Goal: Information Seeking & Learning: Find specific fact

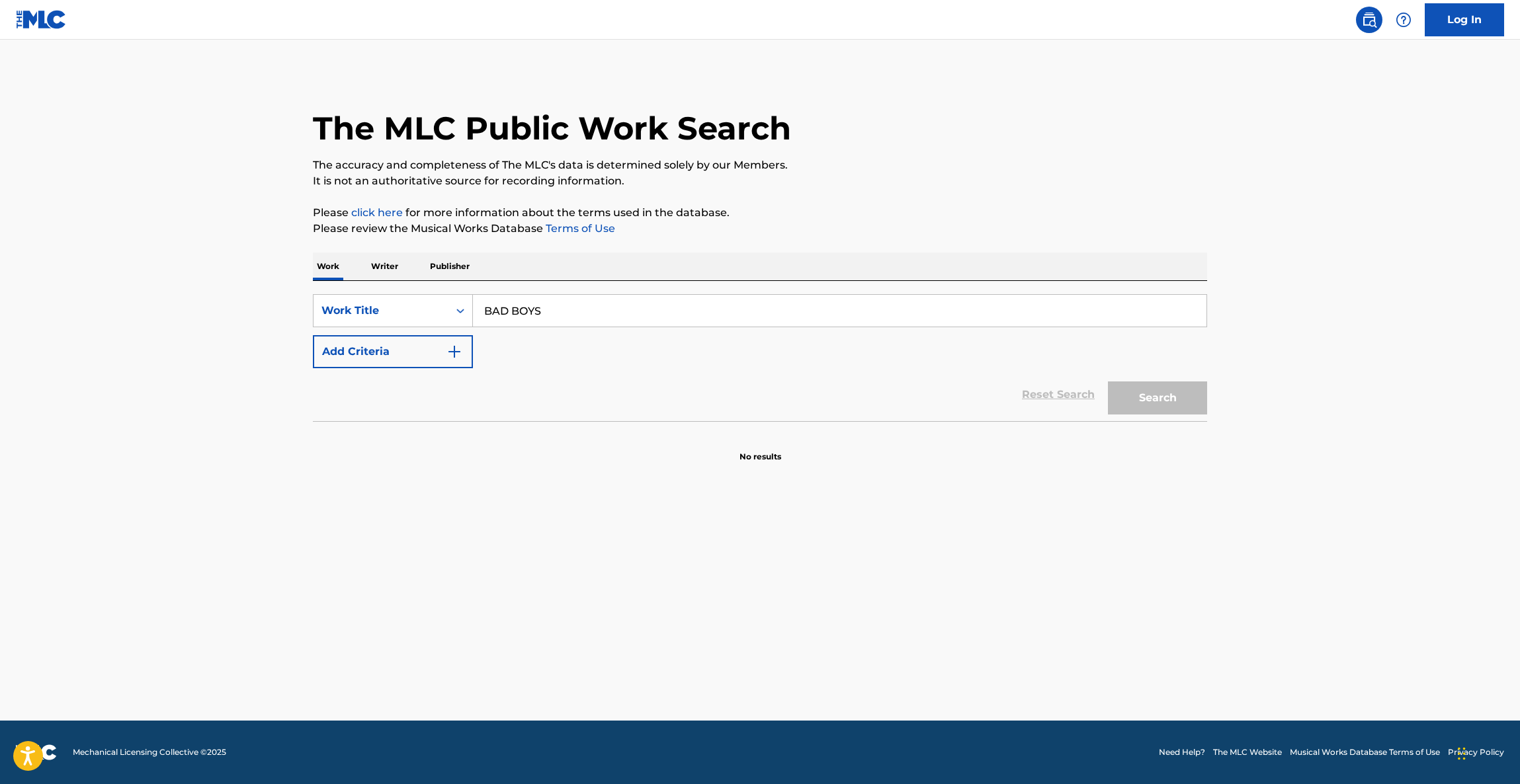
type input "BAD BOYS"
click at [447, 340] on button "Add Criteria" at bounding box center [393, 351] width 160 height 33
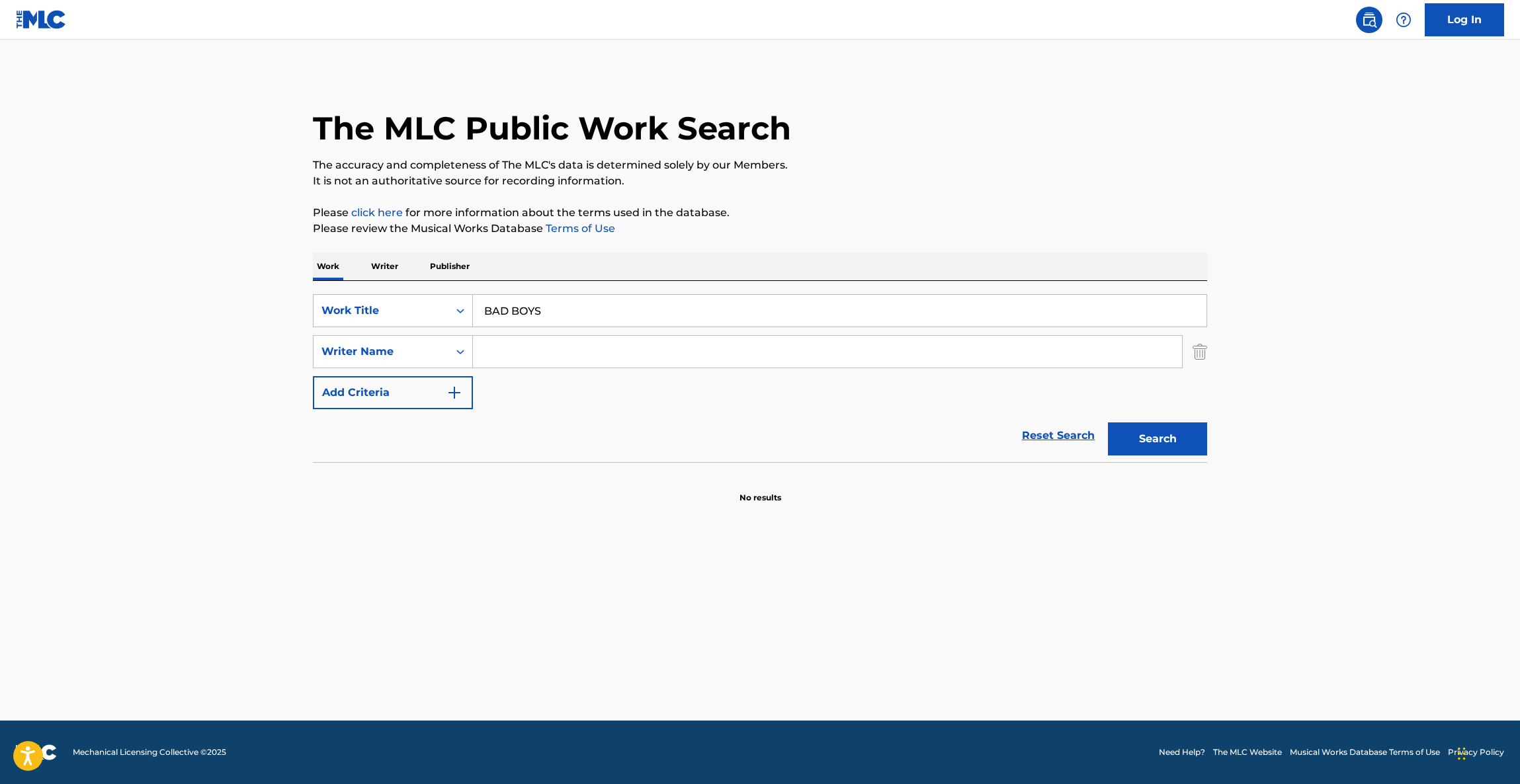
click at [574, 353] on input "Search Form" at bounding box center [827, 351] width 709 height 32
paste input "[PERSON_NAME]"
type input "[PERSON_NAME]"
drag, startPoint x: 1156, startPoint y: 464, endPoint x: 1157, endPoint y: 451, distance: 13.0
click at [1156, 462] on section at bounding box center [760, 465] width 894 height 7
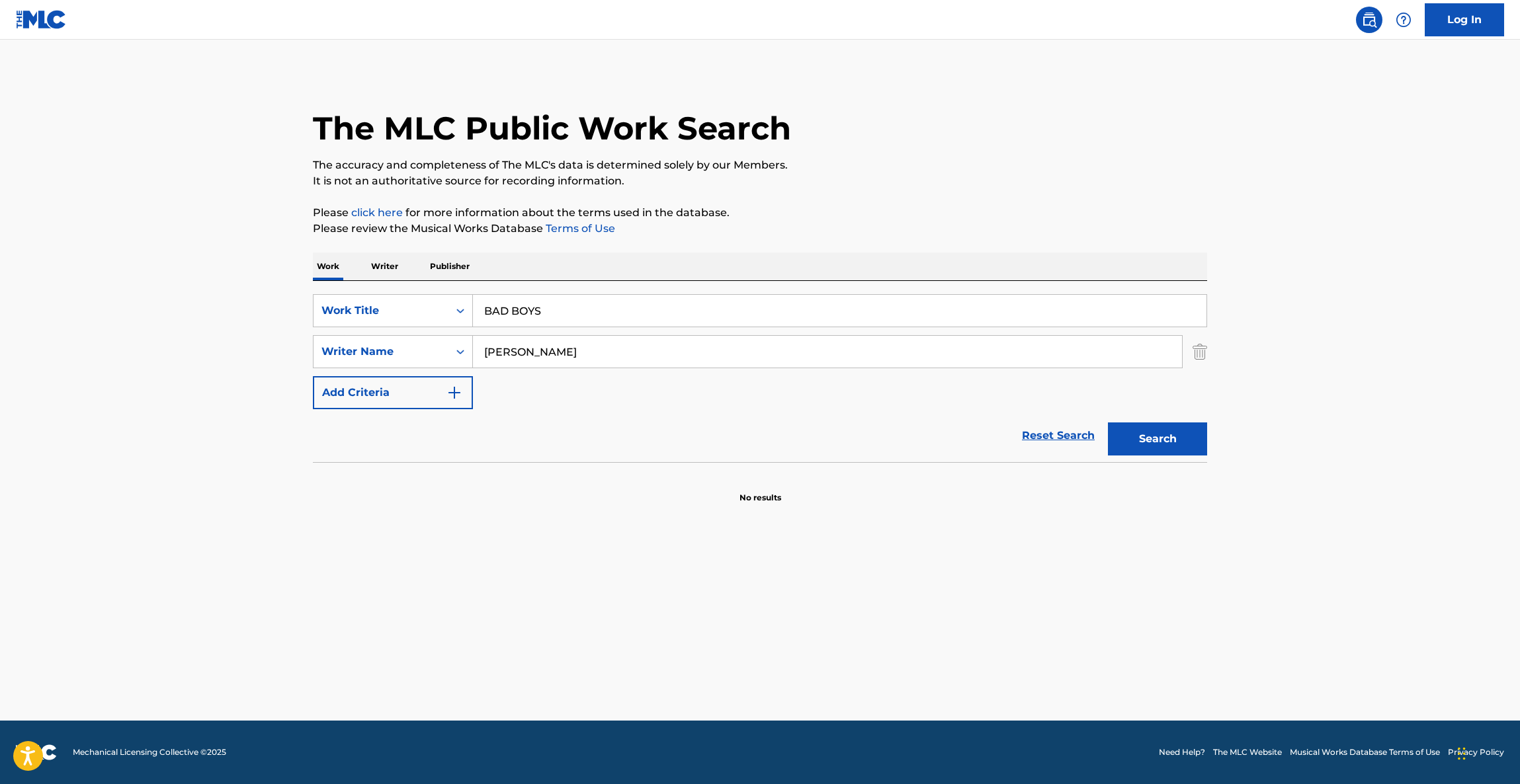
click at [1157, 436] on button "Search" at bounding box center [1157, 439] width 100 height 33
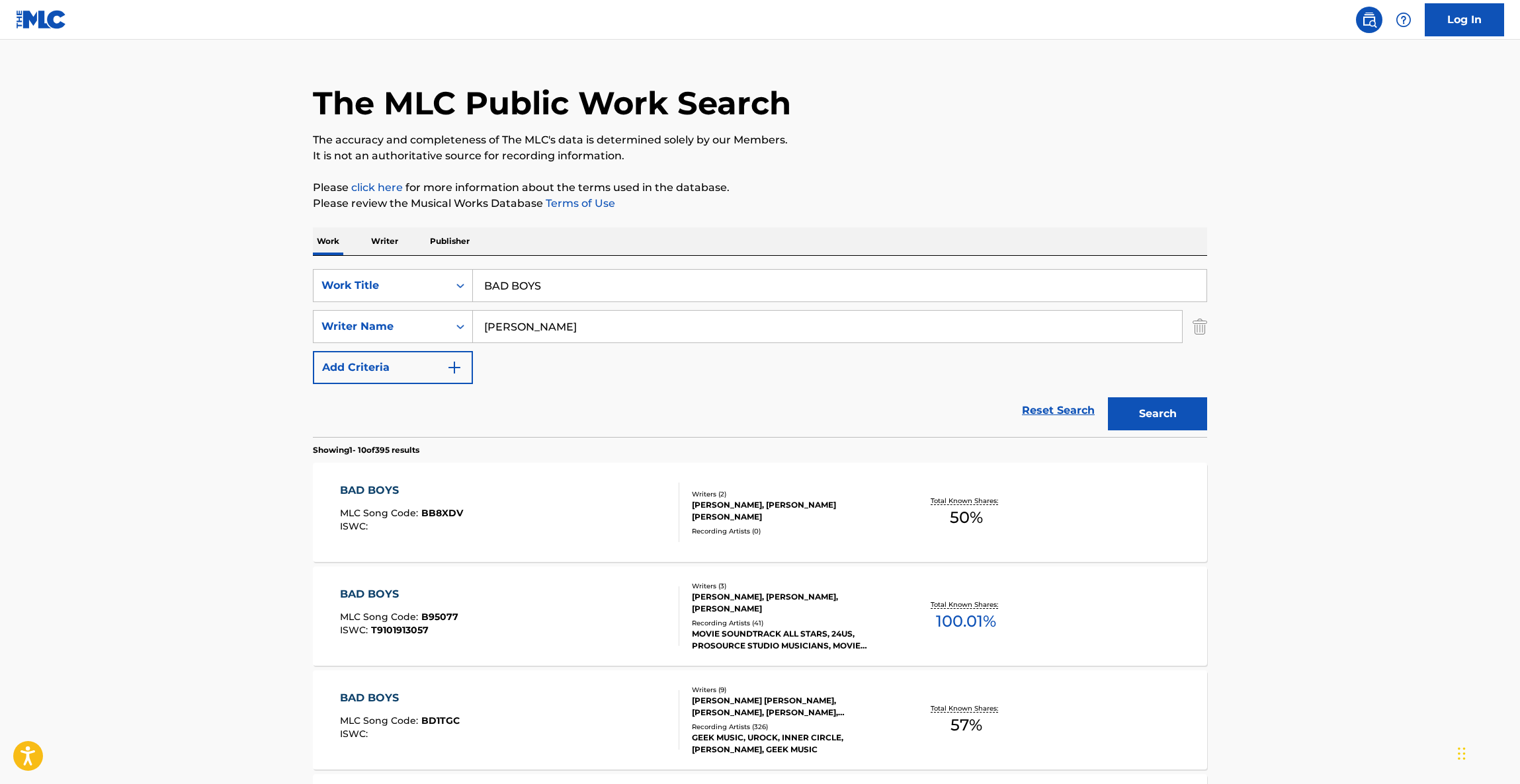
scroll to position [100, 0]
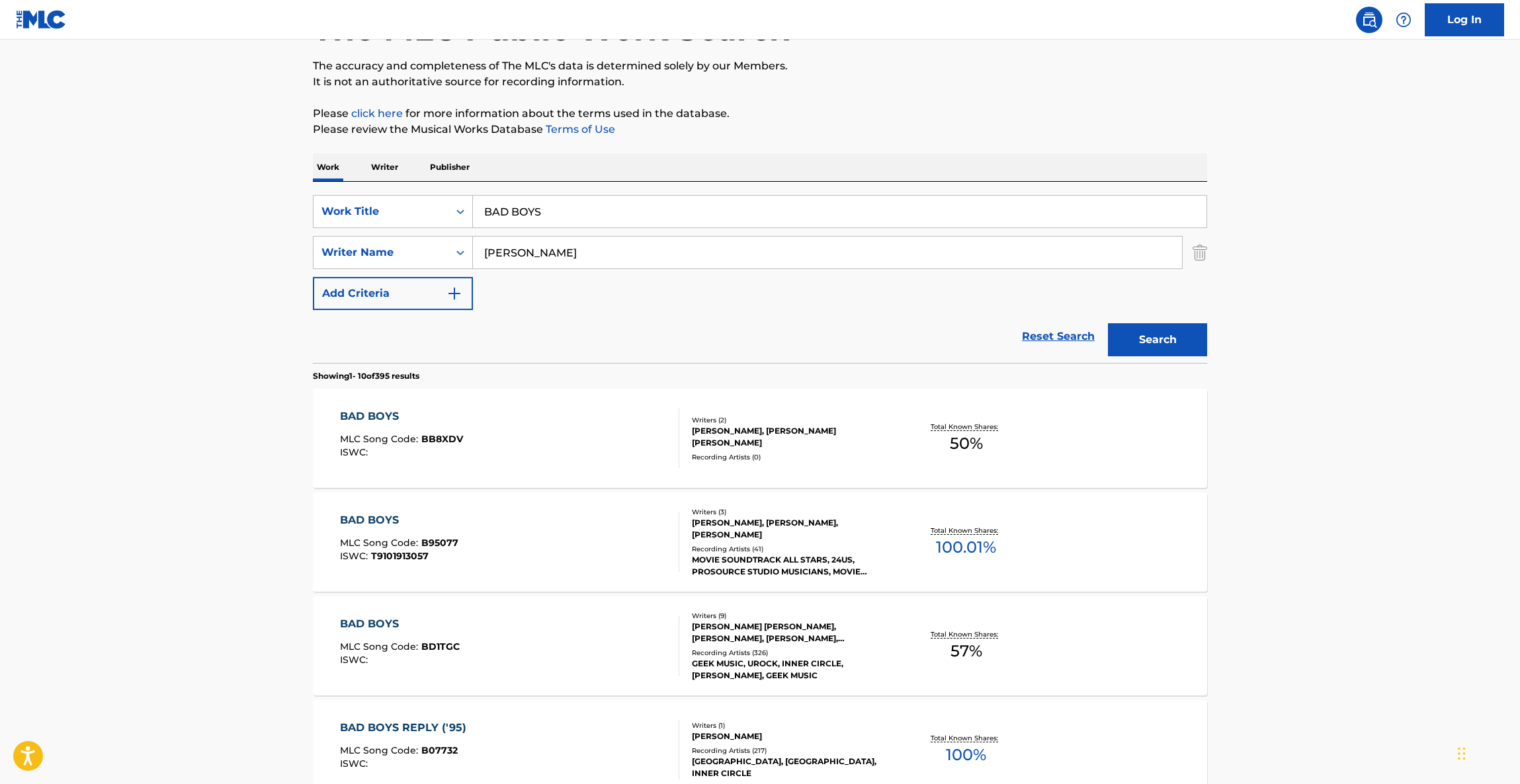
click at [698, 533] on div "[PERSON_NAME], [PERSON_NAME], [PERSON_NAME]" at bounding box center [792, 528] width 200 height 23
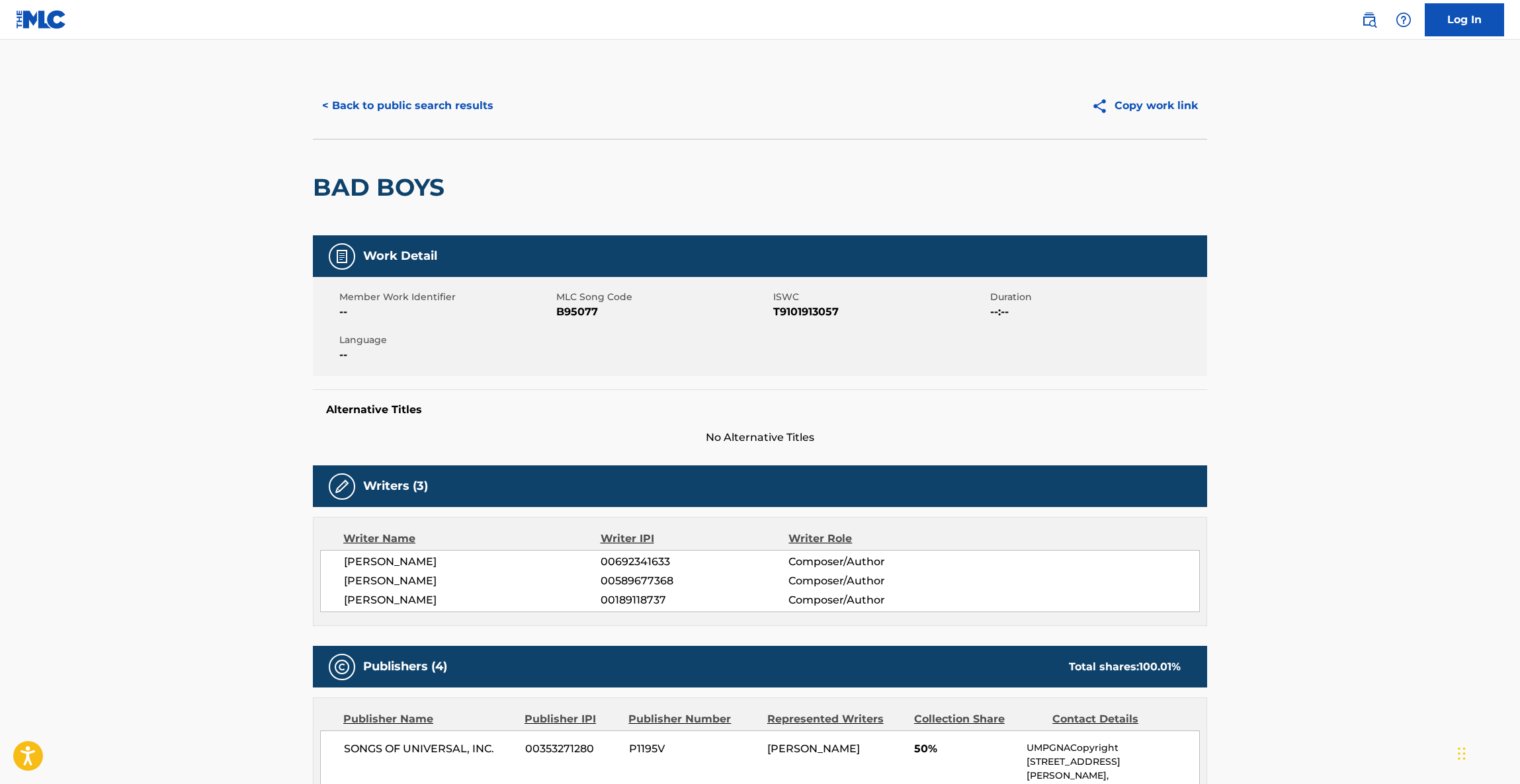
click at [399, 101] on button "< Back to public search results" at bounding box center [408, 105] width 190 height 33
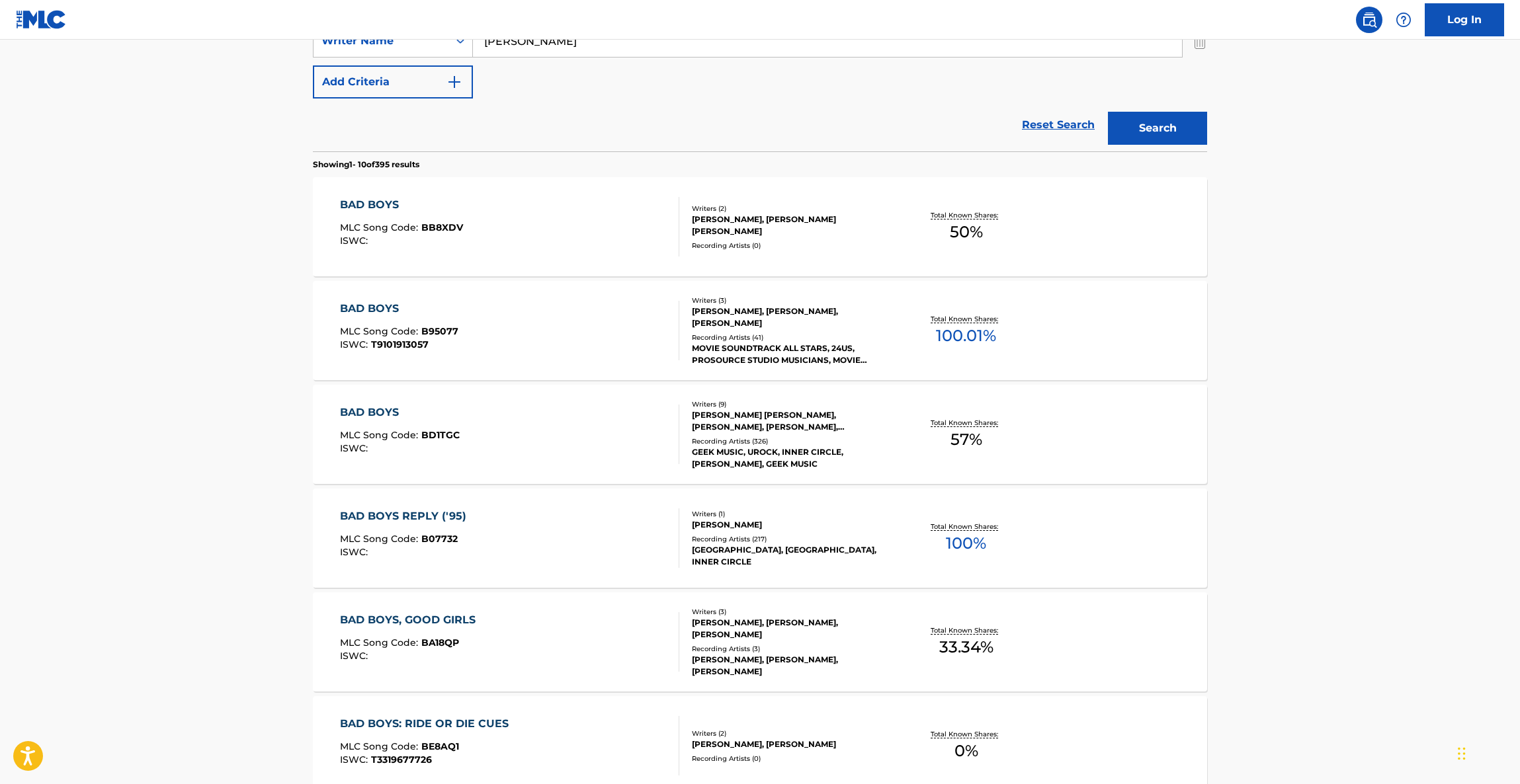
scroll to position [396, 0]
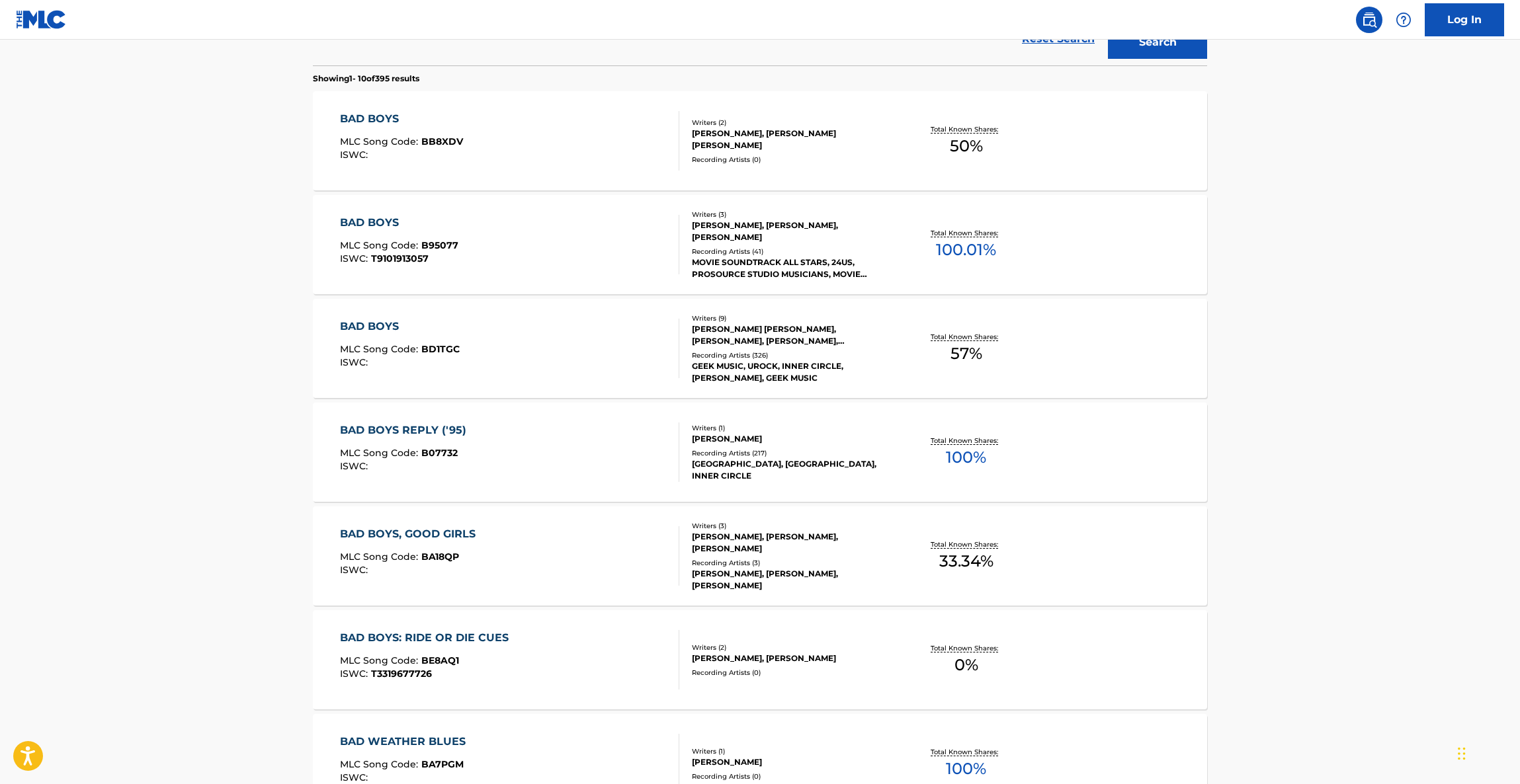
click at [418, 424] on div "BAD BOYS REPLY ('95)" at bounding box center [406, 430] width 133 height 16
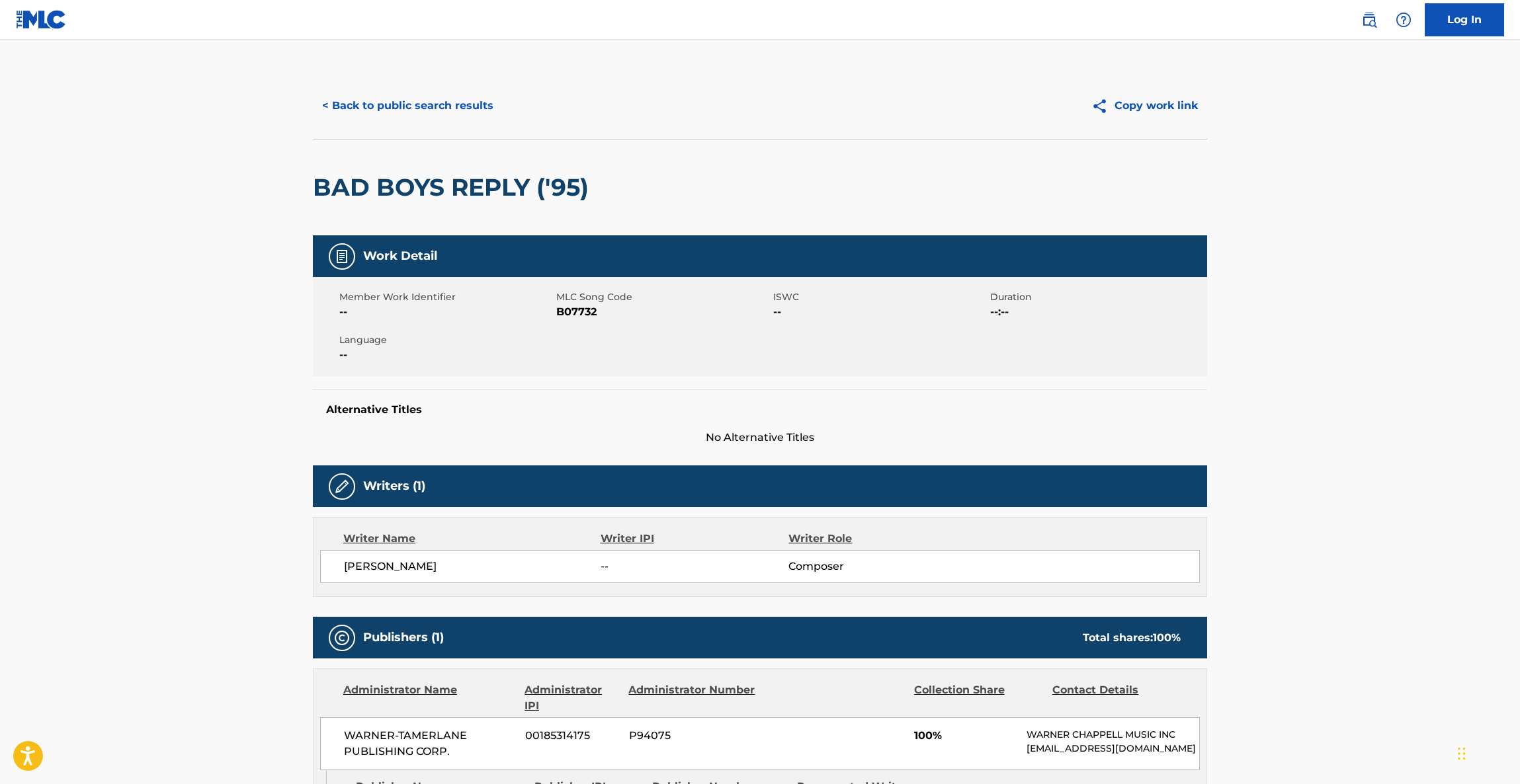
click at [460, 112] on button "< Back to public search results" at bounding box center [408, 105] width 190 height 33
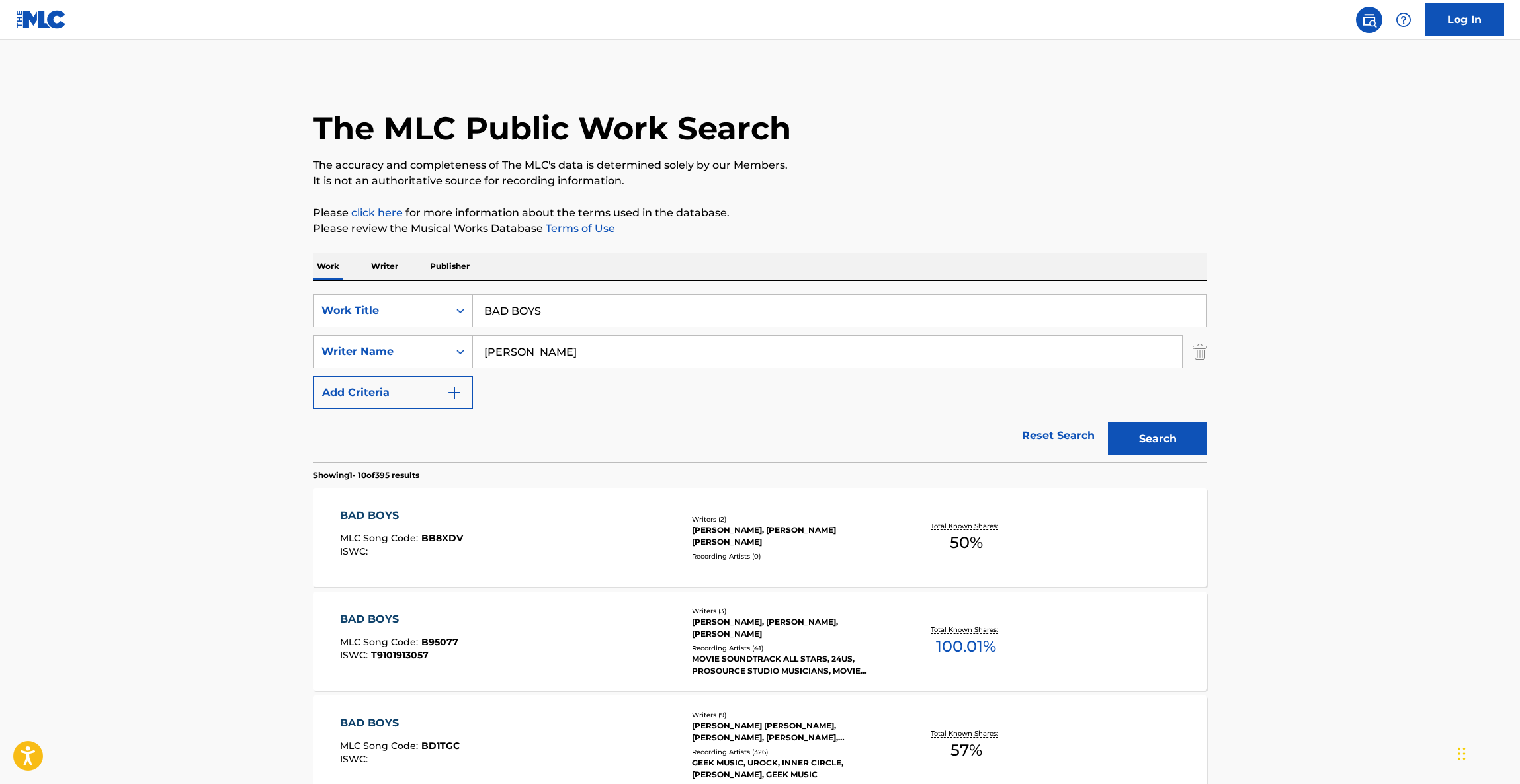
drag, startPoint x: 526, startPoint y: 311, endPoint x: 358, endPoint y: 283, distance: 170.3
click at [359, 283] on div "SearchWithCriteriac12434f6-1af8-432b-9a45-736d7fccc5df Work Title BAD BOYS Sear…" at bounding box center [760, 371] width 894 height 181
paste input "These Streets"
type input "These Streets"
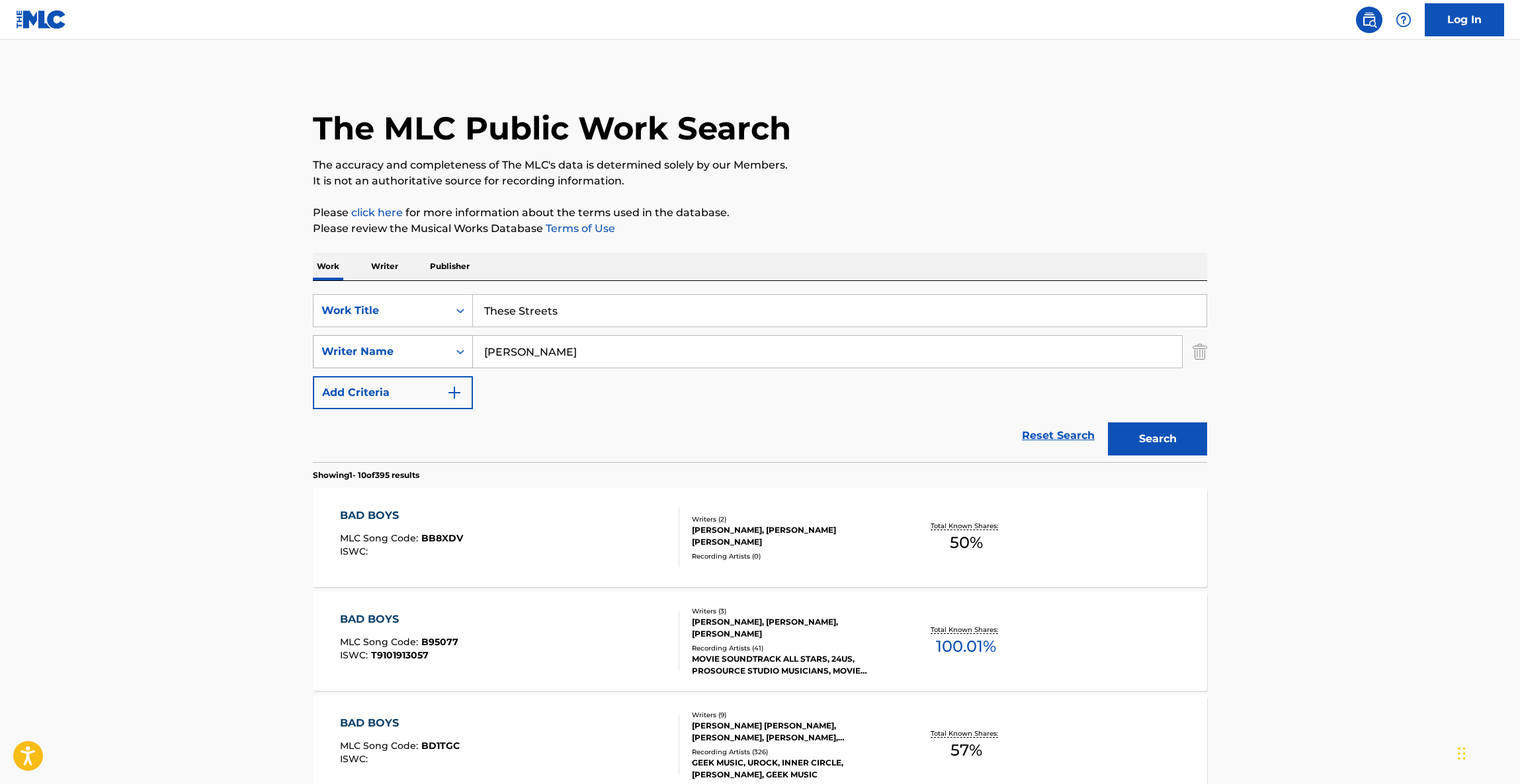
drag, startPoint x: 555, startPoint y: 353, endPoint x: 388, endPoint y: 342, distance: 167.4
click at [372, 338] on div "SearchWithCriteria186ae48a-0160-47cf-ac6d-a759c6ace44c Writer Name [PERSON_NAME]" at bounding box center [760, 351] width 894 height 33
paste input "Carlosacca"
click at [1122, 430] on button "Search" at bounding box center [1157, 439] width 100 height 33
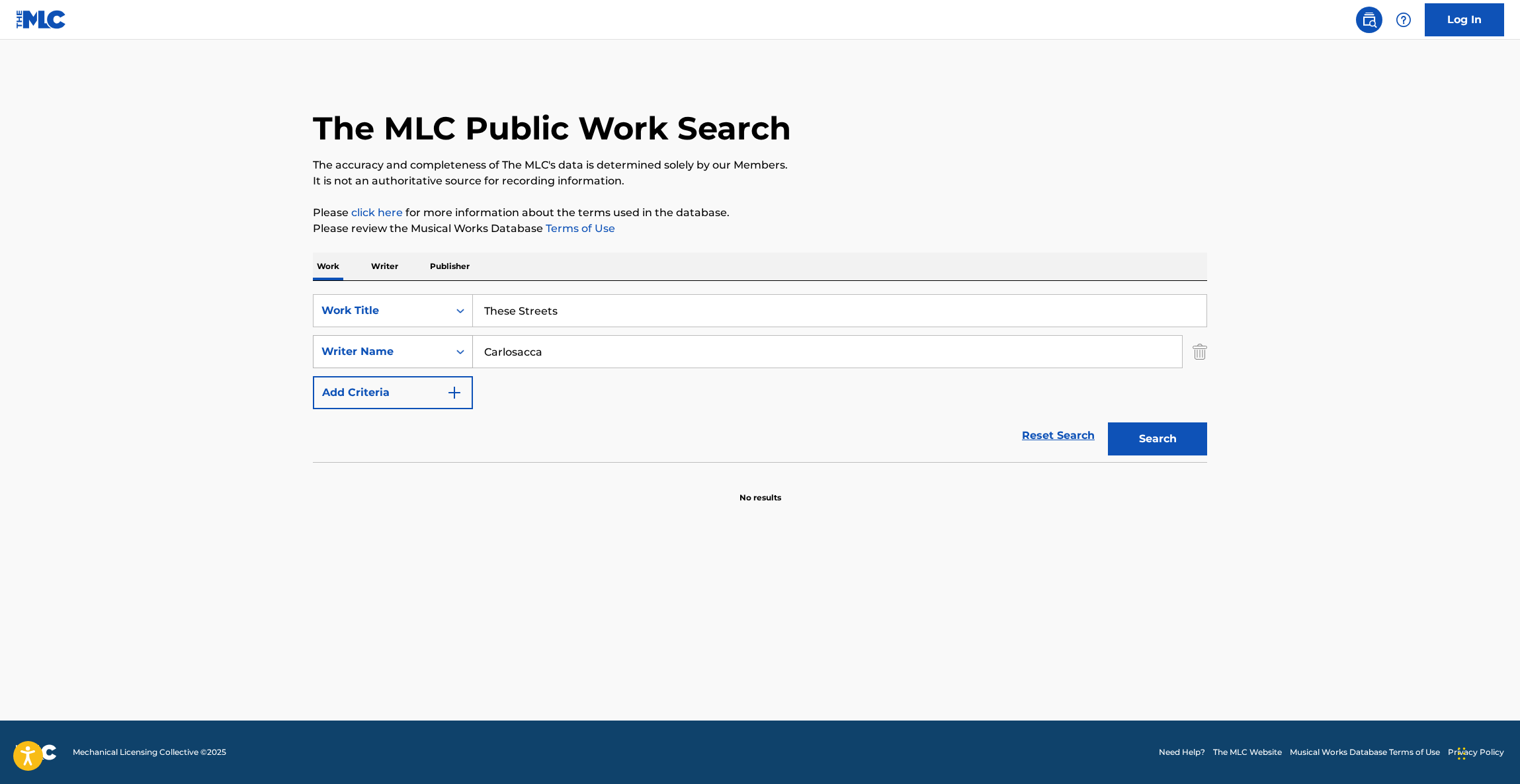
drag, startPoint x: 577, startPoint y: 357, endPoint x: 395, endPoint y: 340, distance: 182.8
click at [385, 340] on div "SearchWithCriteria186ae48a-0160-47cf-ac6d-a759c6ace44c Writer Name [PERSON_NAME]" at bounding box center [760, 351] width 894 height 33
paste input "[PERSON_NAME]"
type input "[PERSON_NAME]"
click at [1173, 447] on button "Search" at bounding box center [1157, 439] width 100 height 33
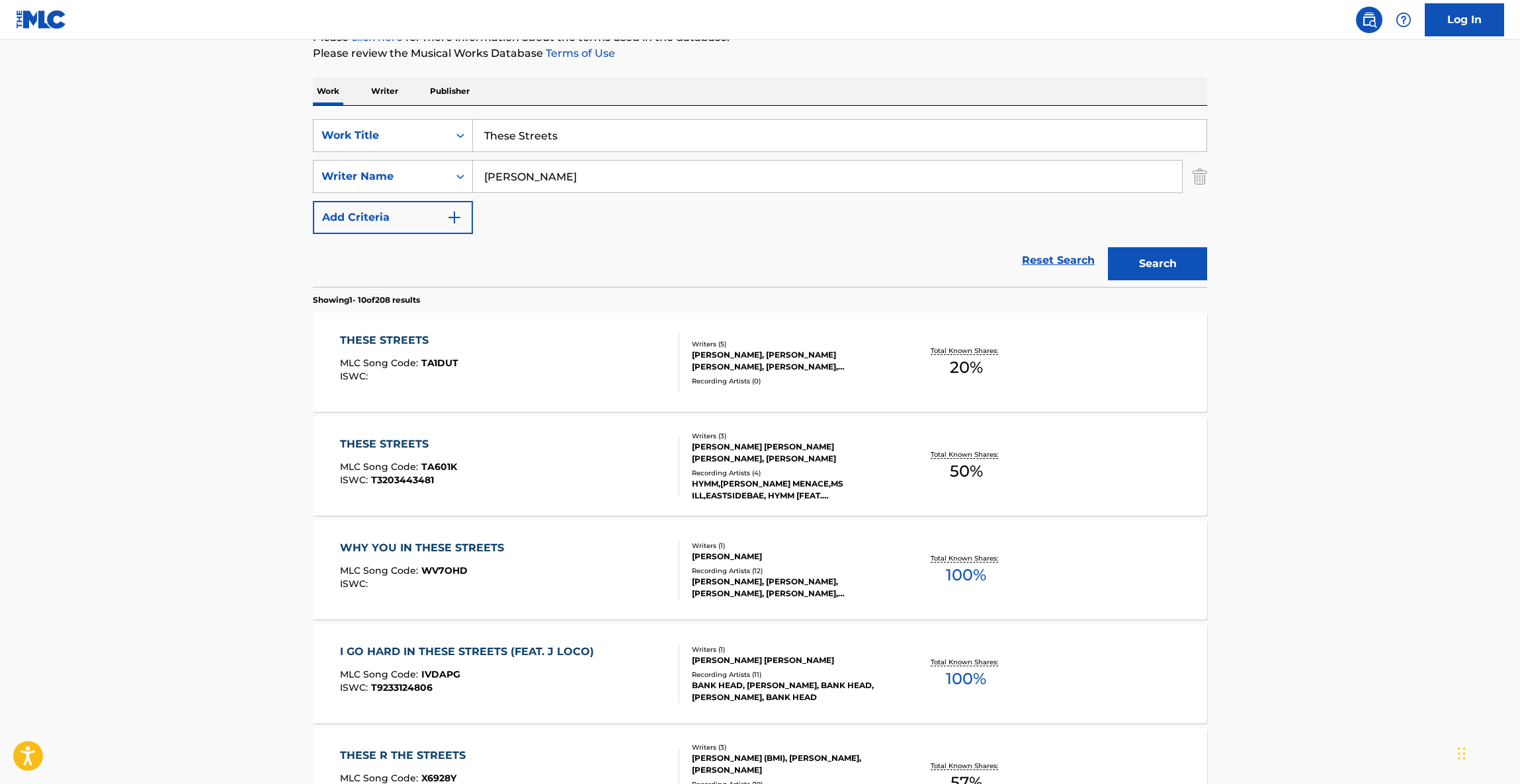
scroll to position [297, 0]
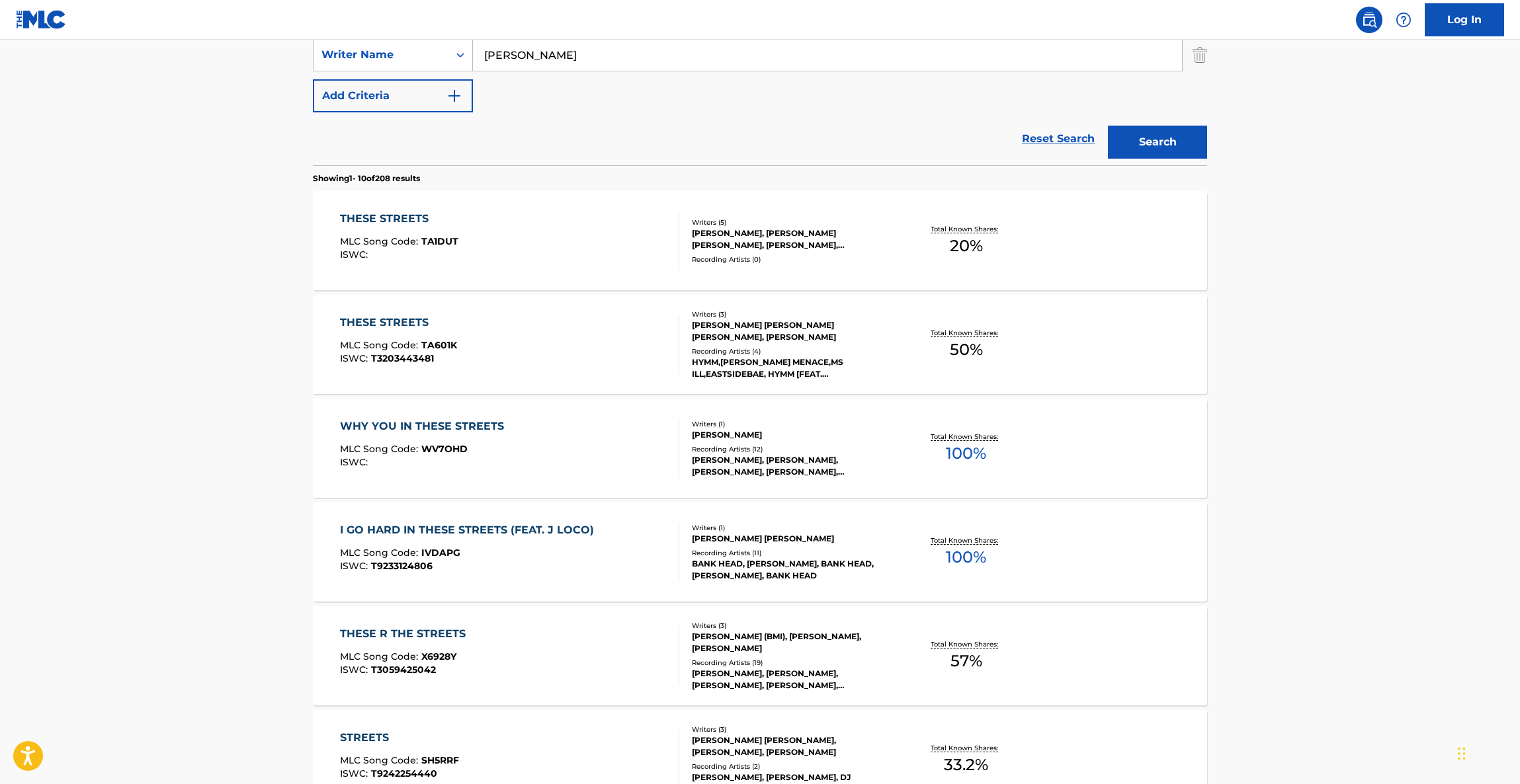
click at [406, 215] on div "THESE STREETS" at bounding box center [399, 219] width 118 height 16
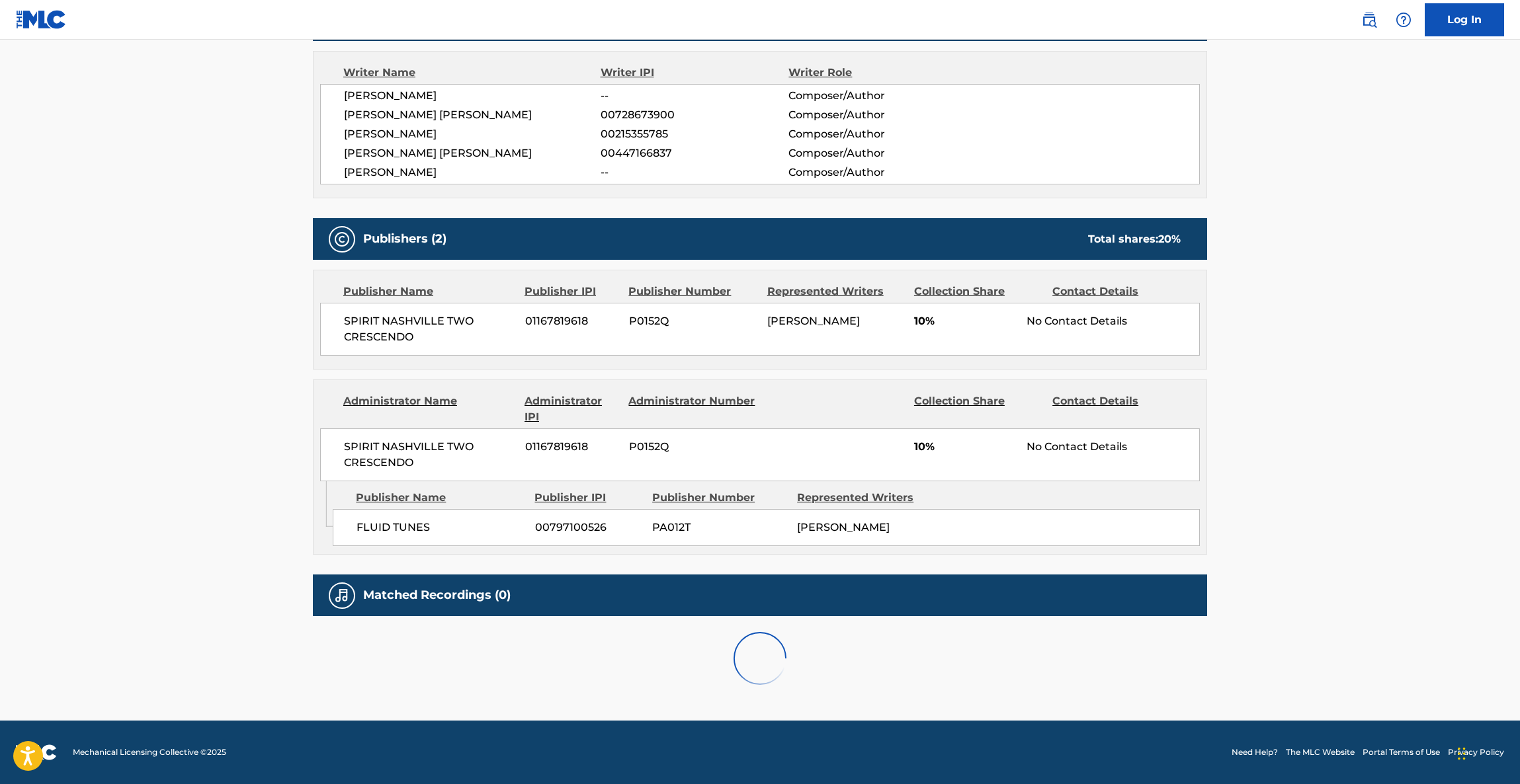
scroll to position [443, 0]
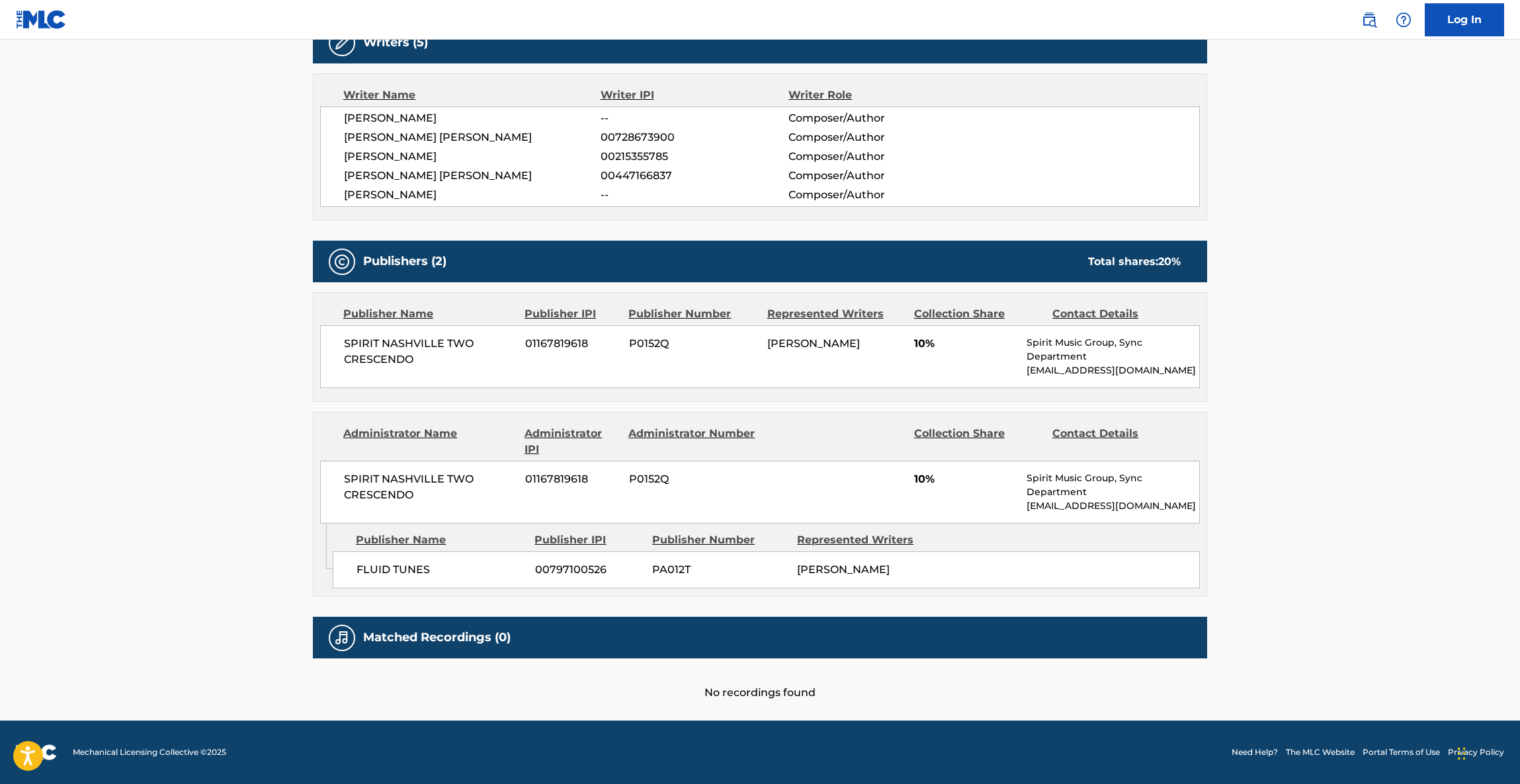
click at [218, 443] on main "< Back to public search results Copy work link THESE STREETS Work Detail Member…" at bounding box center [760, 159] width 1520 height 1125
click at [218, 440] on main "< Back to public search results Copy work link THESE STREETS Work Detail Member…" at bounding box center [760, 159] width 1520 height 1125
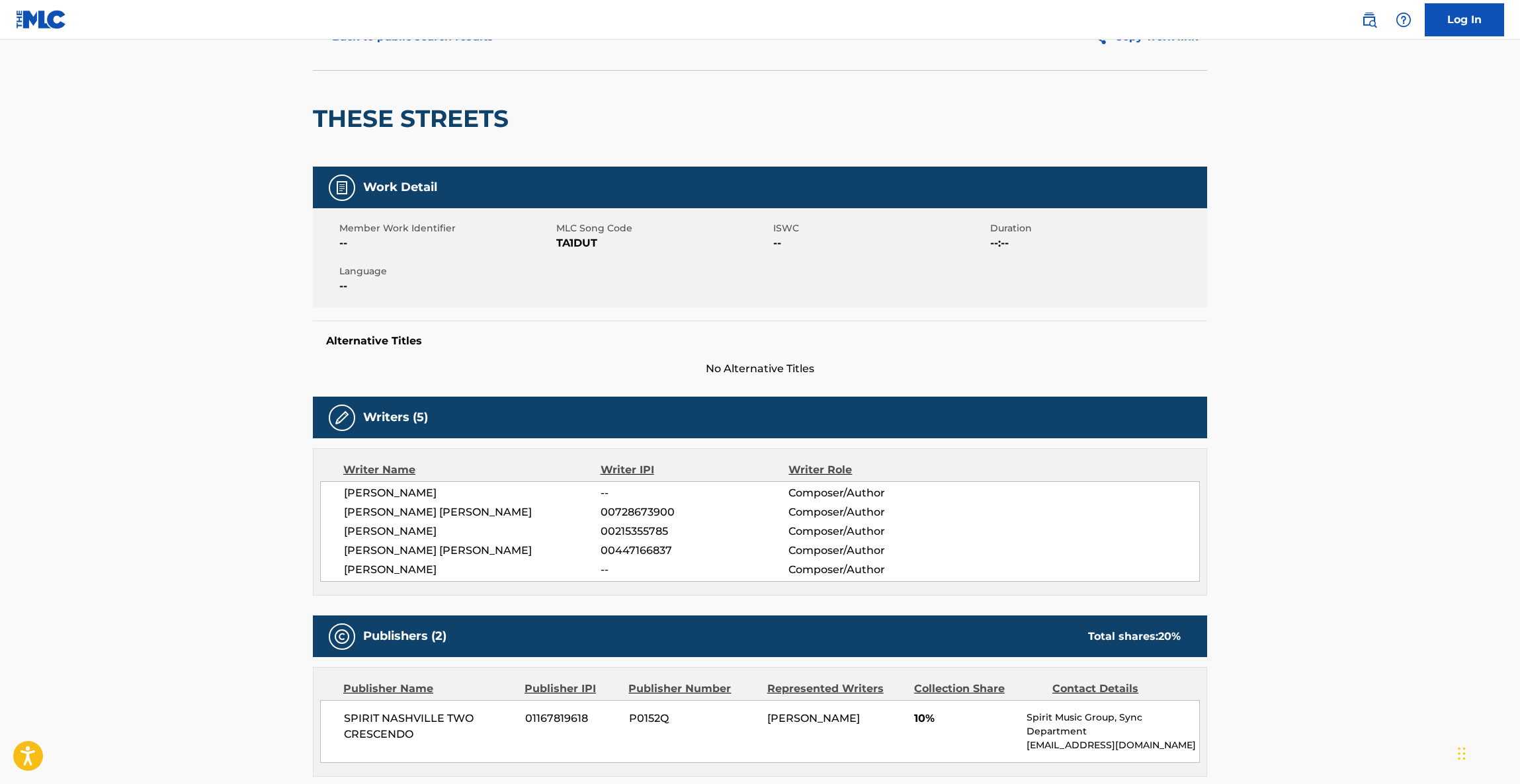
scroll to position [0, 0]
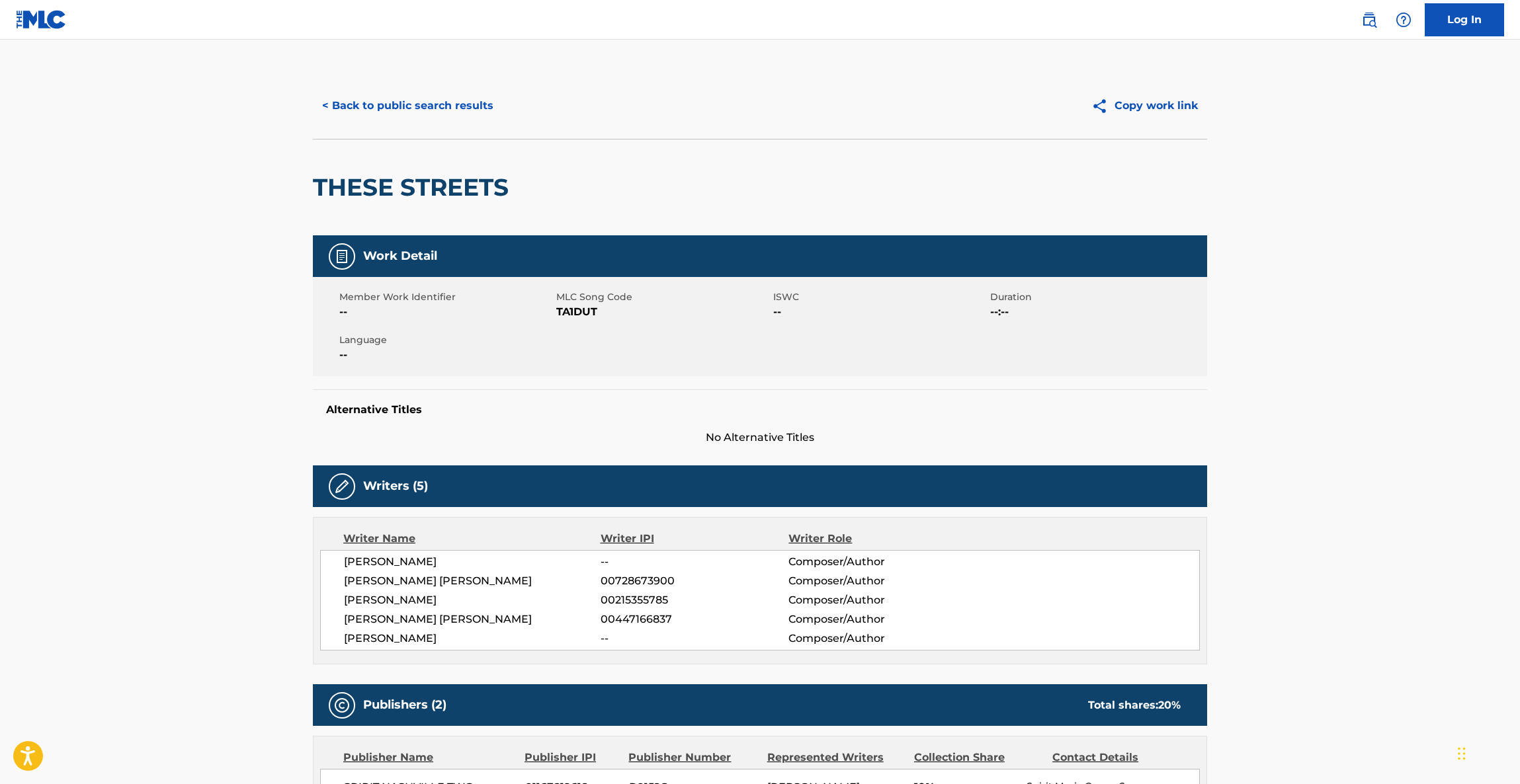
click at [444, 107] on button "< Back to public search results" at bounding box center [408, 105] width 190 height 33
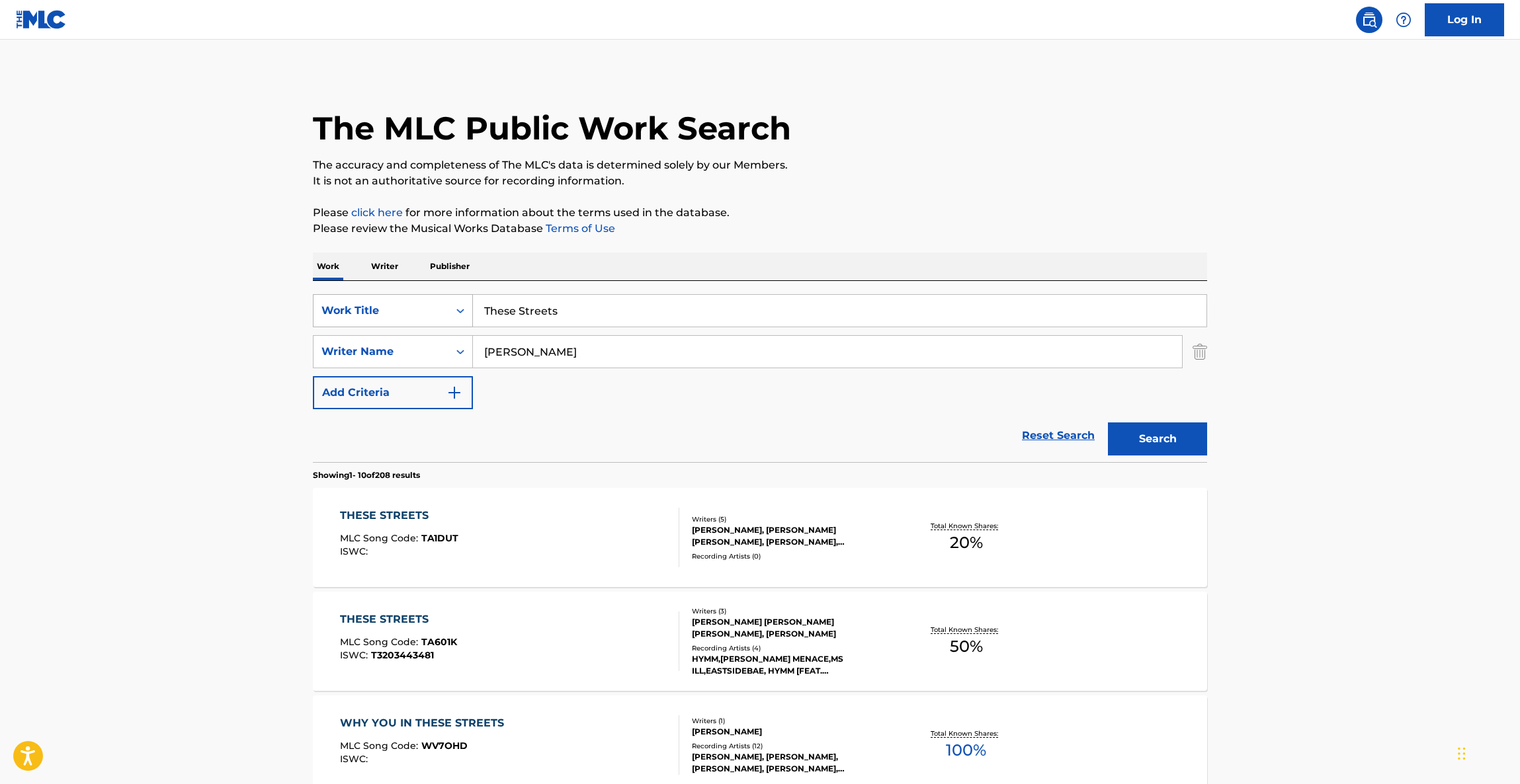
drag, startPoint x: 580, startPoint y: 298, endPoint x: 393, endPoint y: 296, distance: 187.0
click at [375, 296] on div "SearchWithCriteriac12434f6-1af8-432b-9a45-736d7fccc5df Work Title These Streets" at bounding box center [760, 311] width 894 height 33
paste input "Buffalo Gal"
type input "Buffalo Gals"
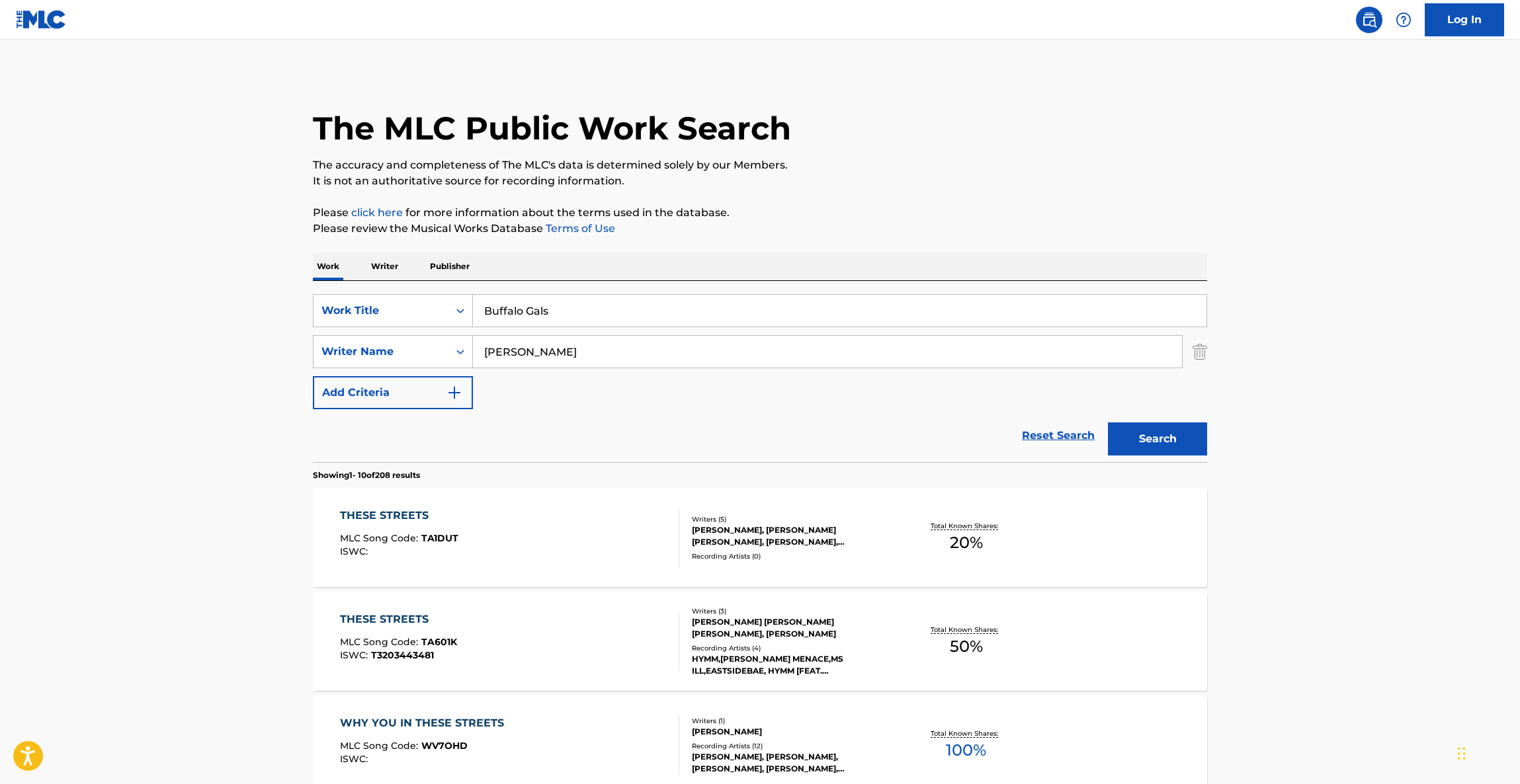
drag, startPoint x: 541, startPoint y: 354, endPoint x: 416, endPoint y: 379, distance: 127.5
click at [418, 375] on div "SearchWithCriteriac12434f6-1af8-432b-9a45-736d7fccc5df Work Title Buffalo Gals …" at bounding box center [760, 352] width 894 height 115
paste input "rev"
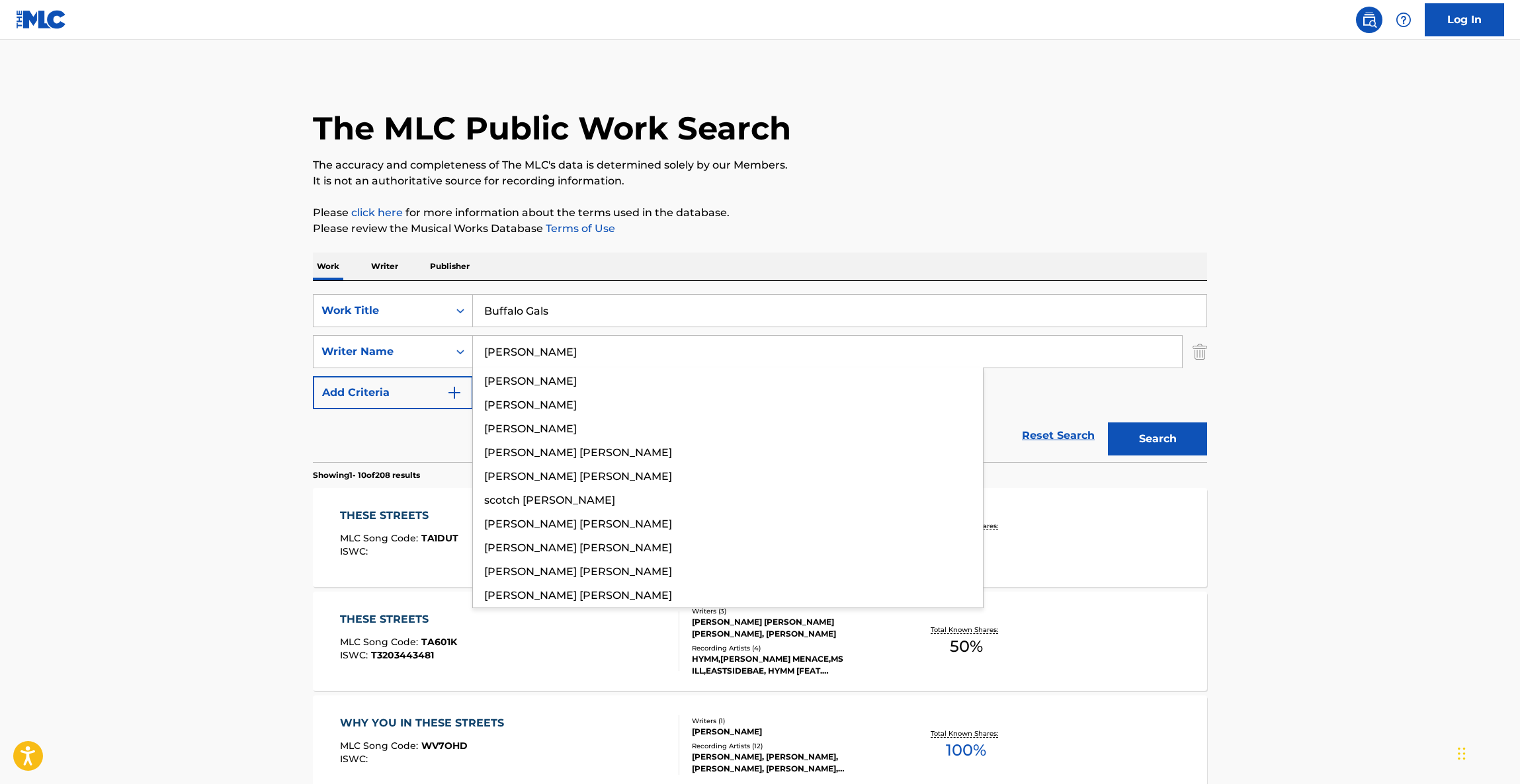
drag, startPoint x: 1169, startPoint y: 434, endPoint x: 1160, endPoint y: 448, distance: 16.6
click at [1160, 450] on button "Search" at bounding box center [1157, 439] width 100 height 33
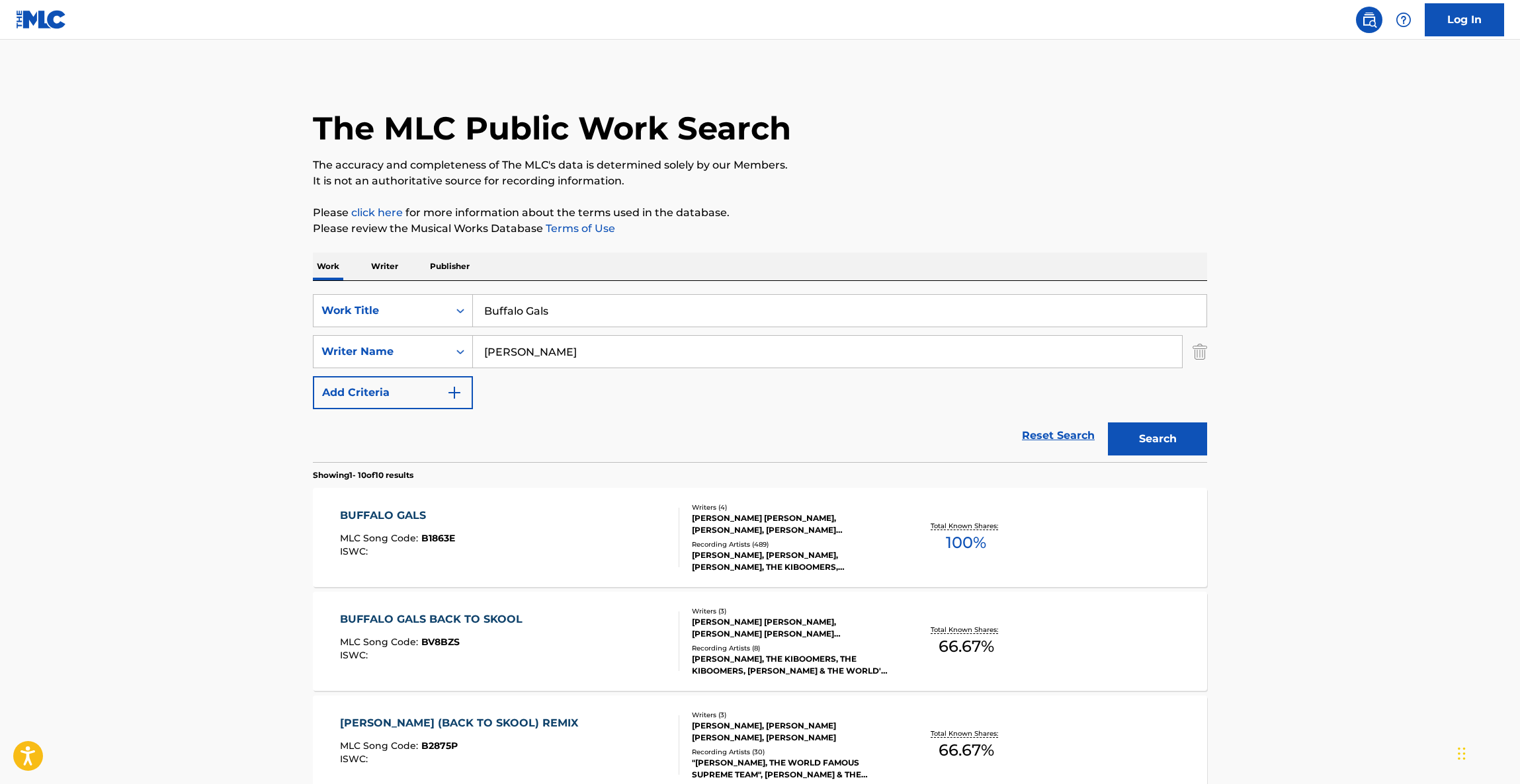
drag, startPoint x: 533, startPoint y: 349, endPoint x: 371, endPoint y: 331, distance: 163.0
click at [371, 332] on div "SearchWithCriteriac12434f6-1af8-432b-9a45-736d7fccc5df Work Title Buffalo Gals …" at bounding box center [760, 352] width 894 height 115
paste input "[PERSON_NAME]"
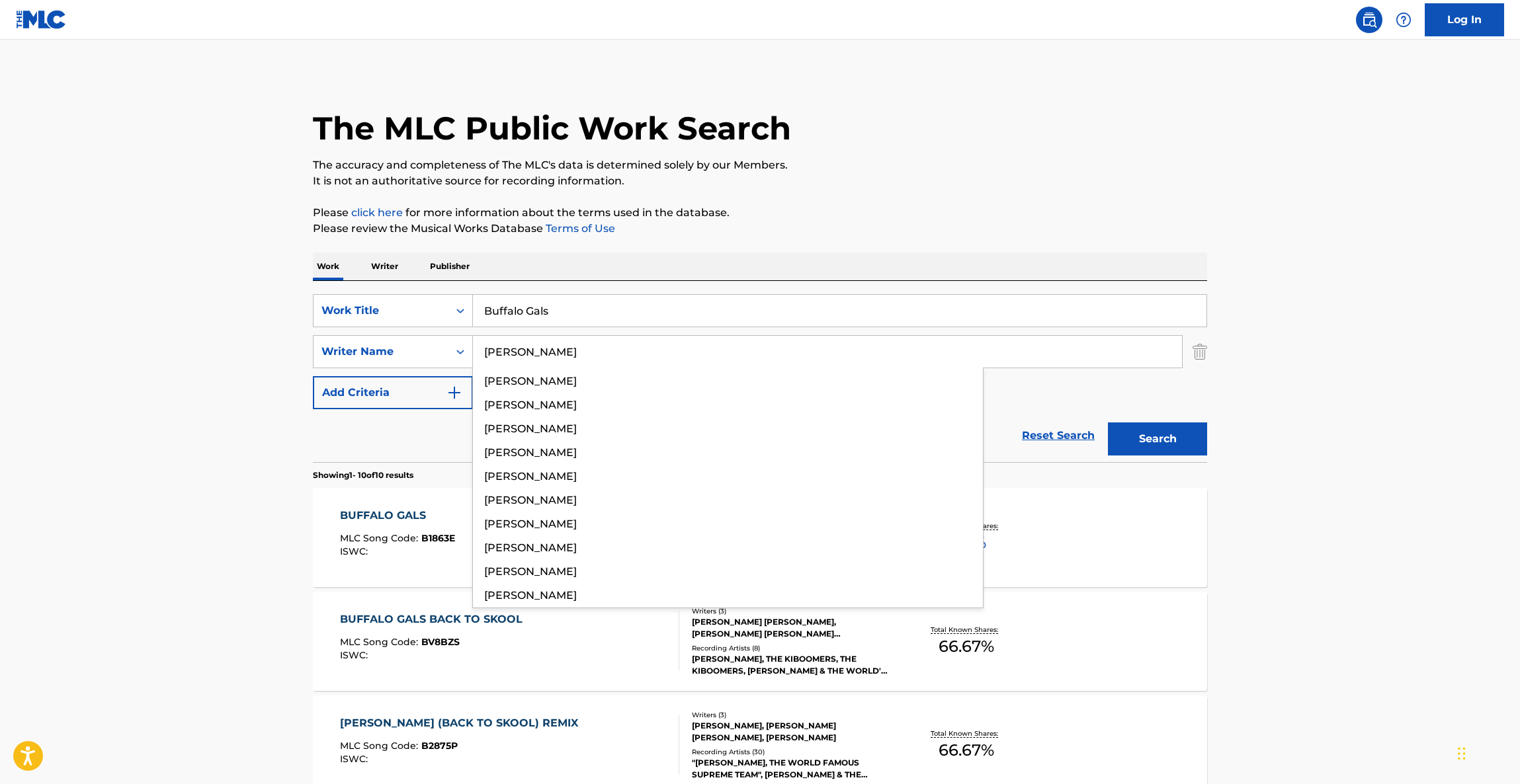
type input "[PERSON_NAME]"
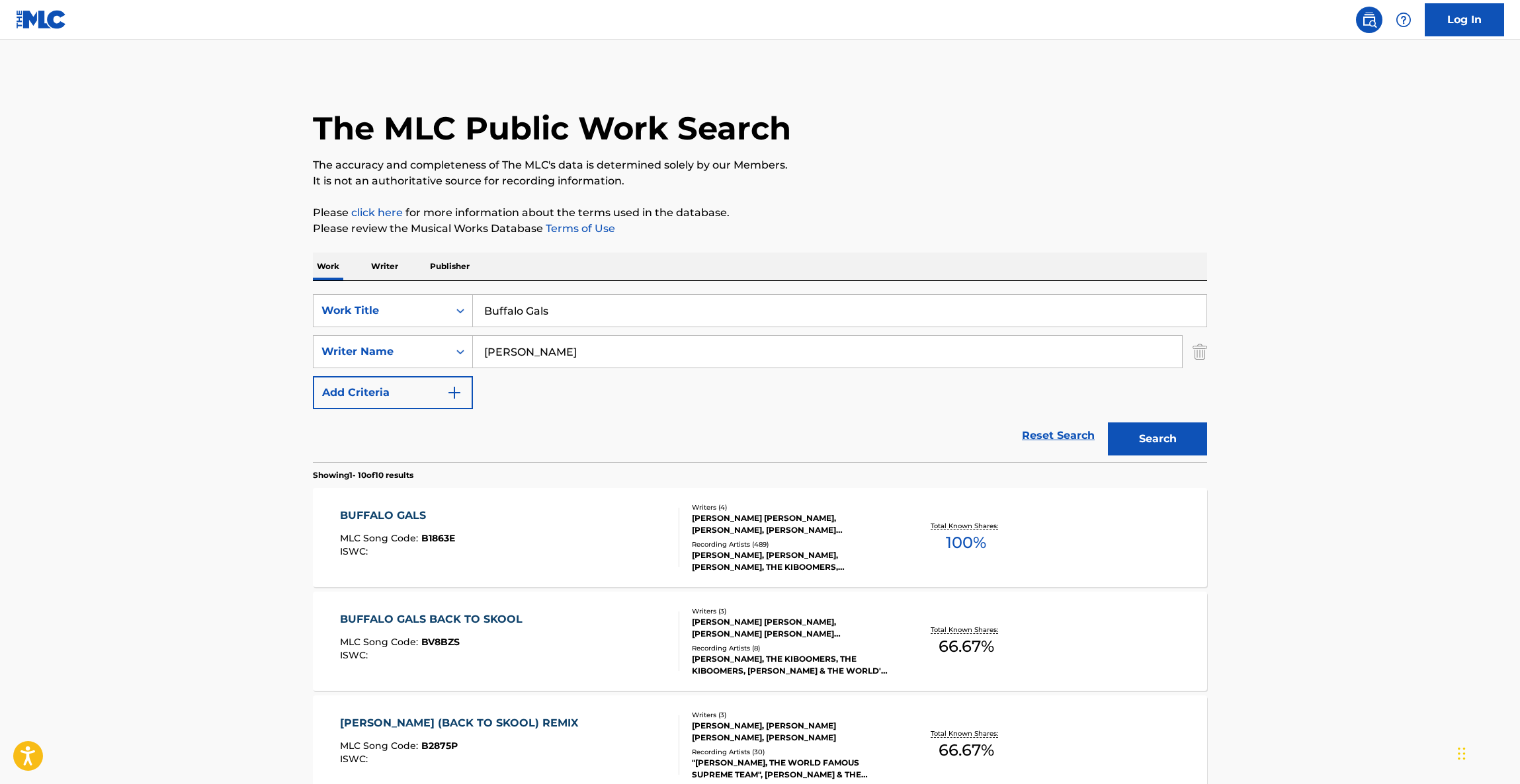
click at [1183, 451] on button "Search" at bounding box center [1157, 439] width 100 height 33
click at [1183, 451] on div "Search" at bounding box center [1154, 435] width 106 height 53
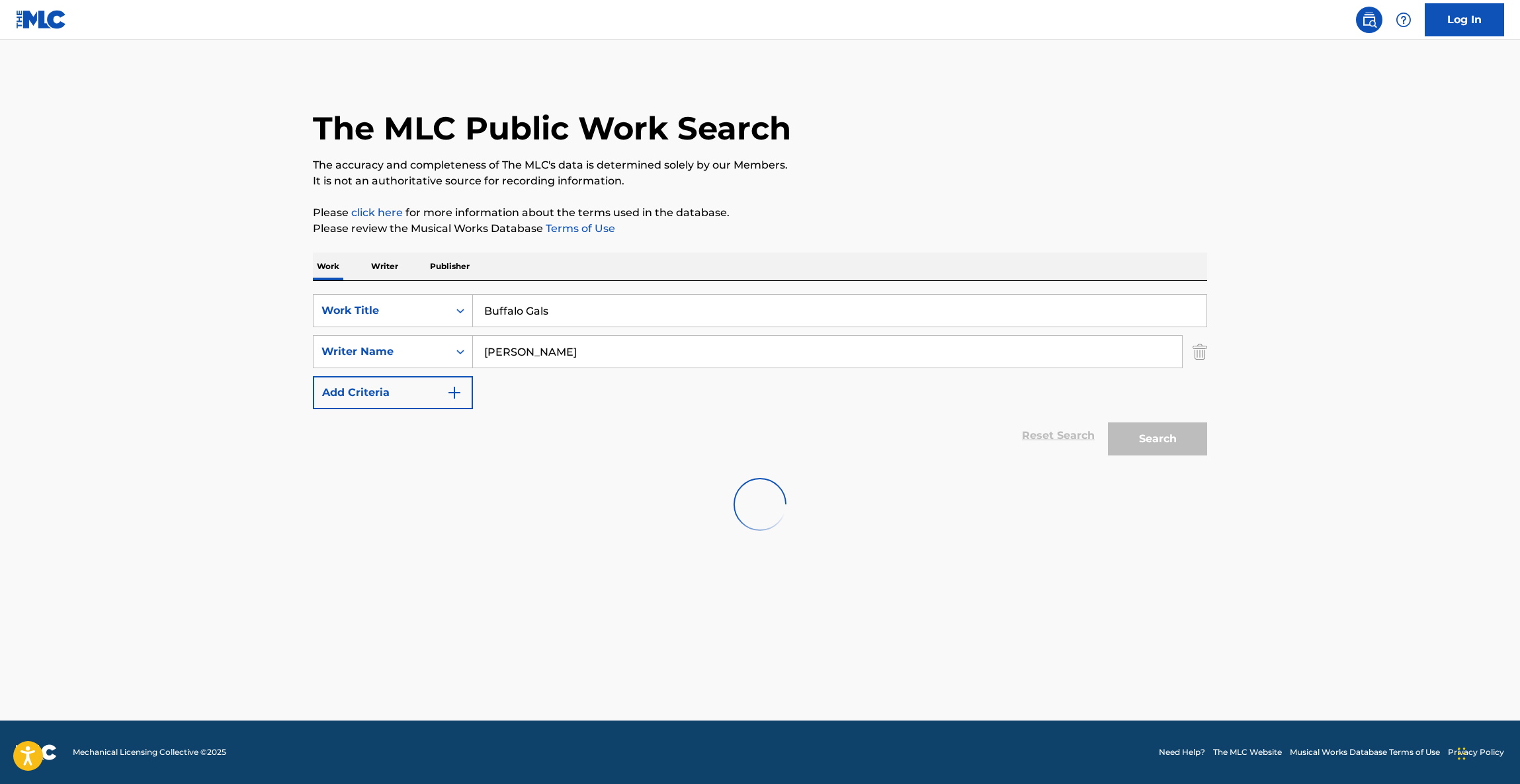
click at [772, 476] on div at bounding box center [760, 504] width 894 height 85
click at [775, 468] on div at bounding box center [760, 504] width 894 height 85
click at [775, 455] on div "SearchWithCriteriac12434f6-1af8-432b-9a45-736d7fccc5df Work Title Buffalo Gals …" at bounding box center [760, 413] width 894 height 265
click at [772, 425] on div "Reset Search Search" at bounding box center [760, 435] width 894 height 53
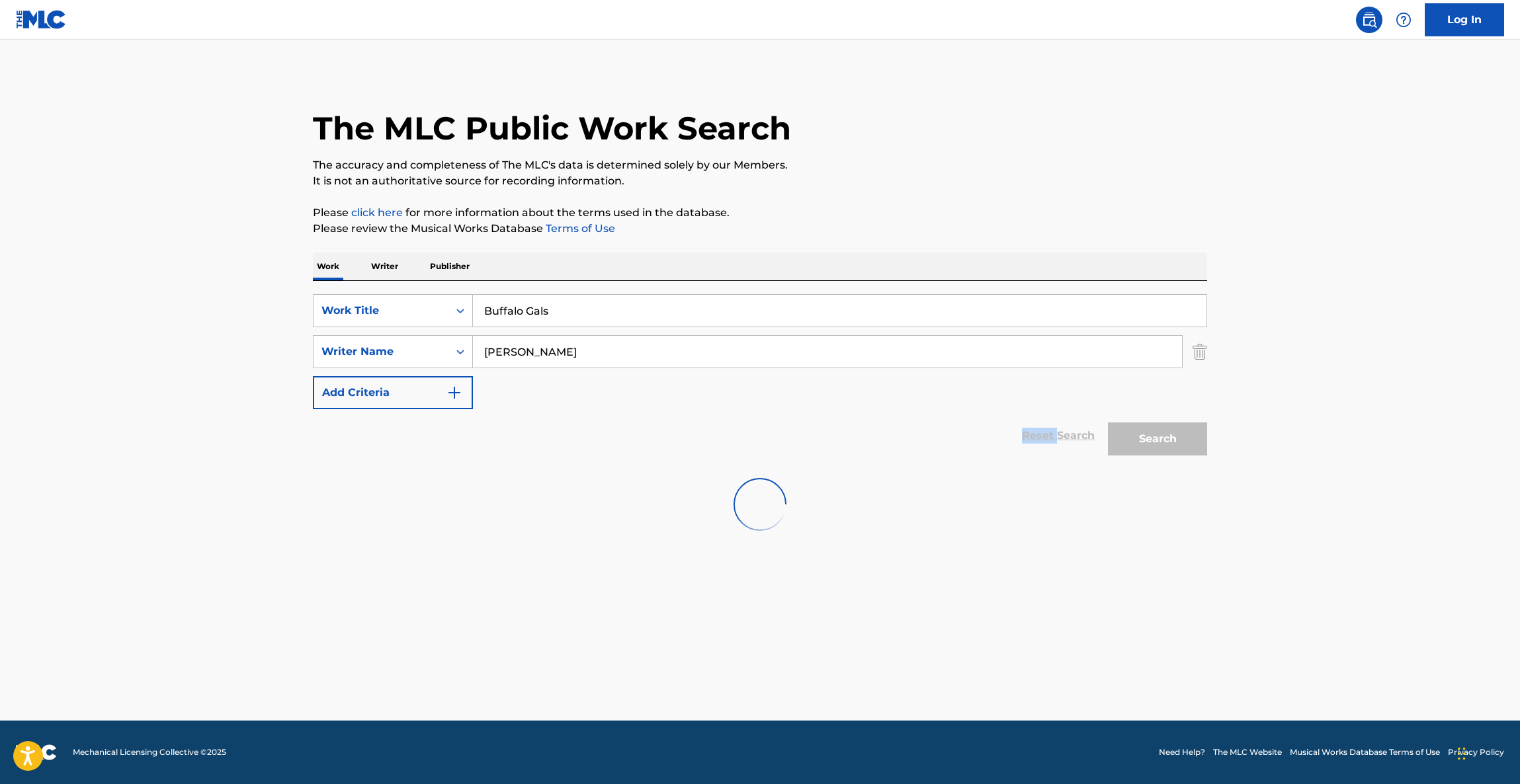
click at [772, 425] on div "Reset Search Search" at bounding box center [760, 435] width 894 height 53
click at [772, 447] on div "Reset Search Search" at bounding box center [760, 435] width 894 height 53
click at [776, 446] on div "Reset Search Search" at bounding box center [760, 435] width 894 height 53
click at [779, 447] on div "Reset Search Search" at bounding box center [760, 435] width 894 height 53
drag, startPoint x: 779, startPoint y: 471, endPoint x: 771, endPoint y: 471, distance: 8.0
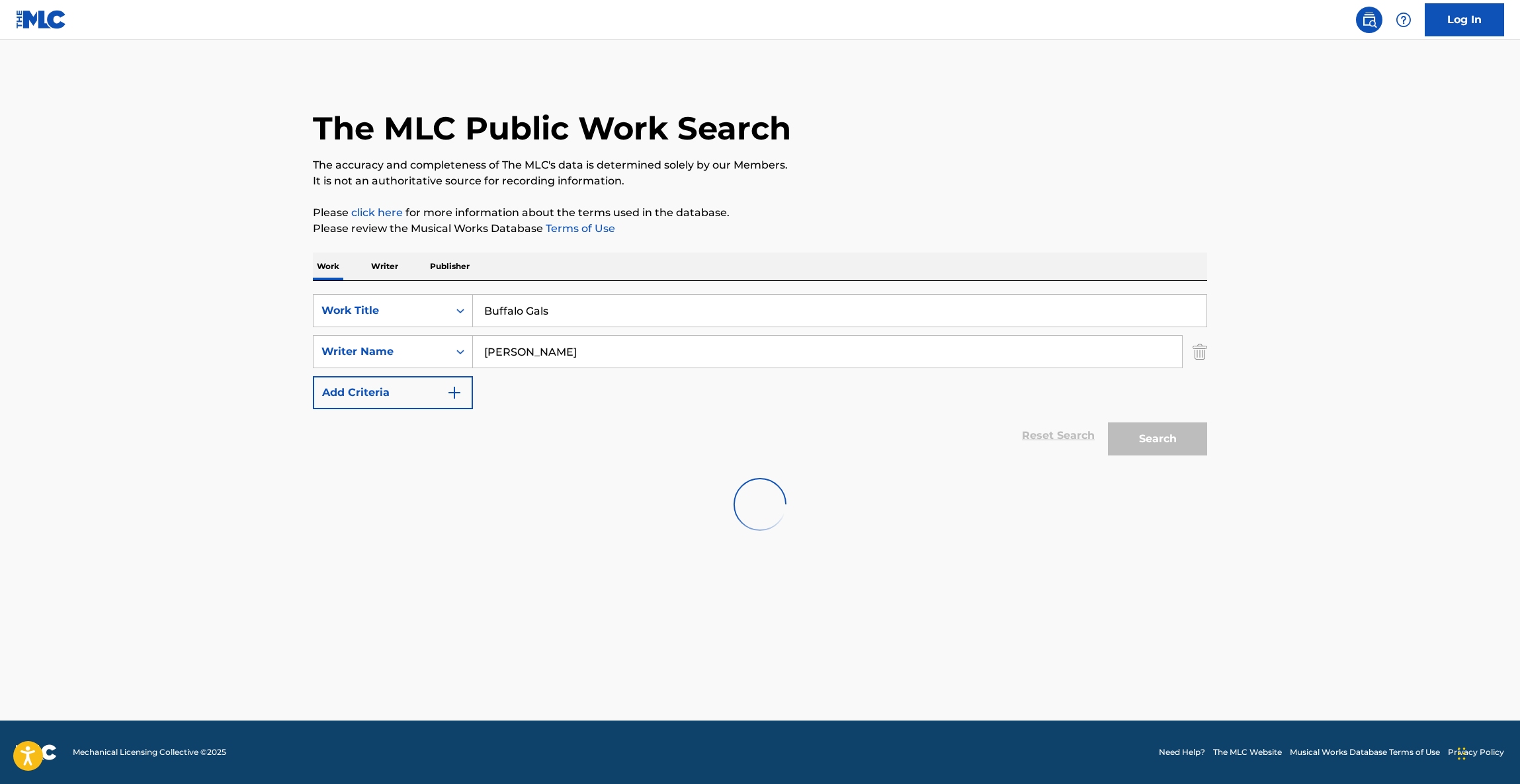
click at [771, 473] on div at bounding box center [760, 504] width 894 height 85
click at [692, 434] on div "Reset Search Search" at bounding box center [760, 435] width 894 height 53
click at [691, 436] on div "Reset Search Search" at bounding box center [760, 435] width 894 height 53
drag, startPoint x: 692, startPoint y: 436, endPoint x: 692, endPoint y: 444, distance: 8.0
click at [693, 439] on div "Reset Search Search" at bounding box center [760, 435] width 894 height 53
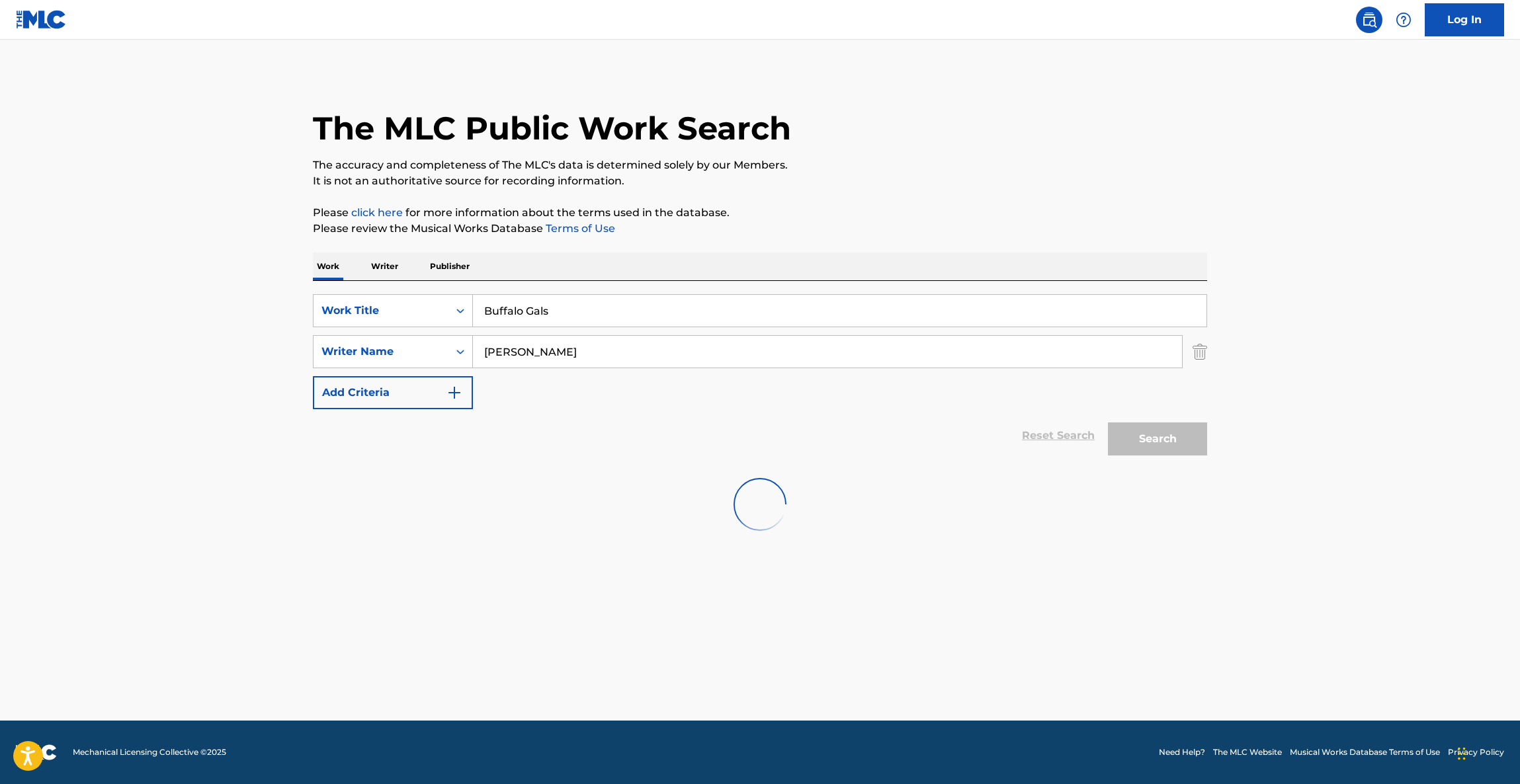
drag, startPoint x: 700, startPoint y: 483, endPoint x: 704, endPoint y: 494, distance: 11.7
click at [703, 491] on div at bounding box center [760, 504] width 894 height 85
click at [704, 494] on div at bounding box center [760, 504] width 894 height 85
click at [704, 495] on div at bounding box center [760, 504] width 894 height 85
click at [828, 477] on div at bounding box center [760, 504] width 894 height 85
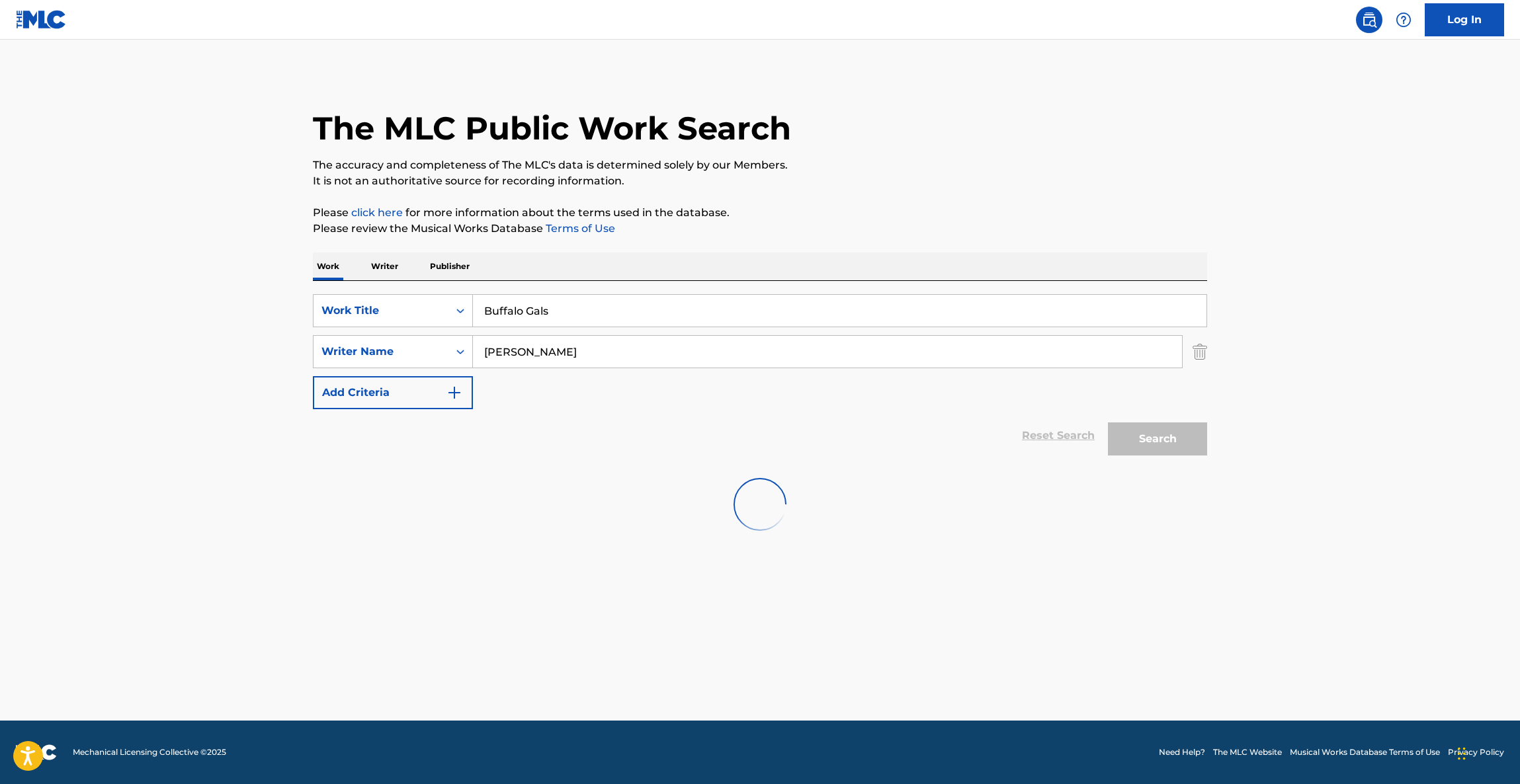
click at [828, 473] on div at bounding box center [760, 504] width 894 height 85
click at [830, 472] on div at bounding box center [760, 504] width 894 height 85
click at [830, 476] on div at bounding box center [760, 504] width 894 height 85
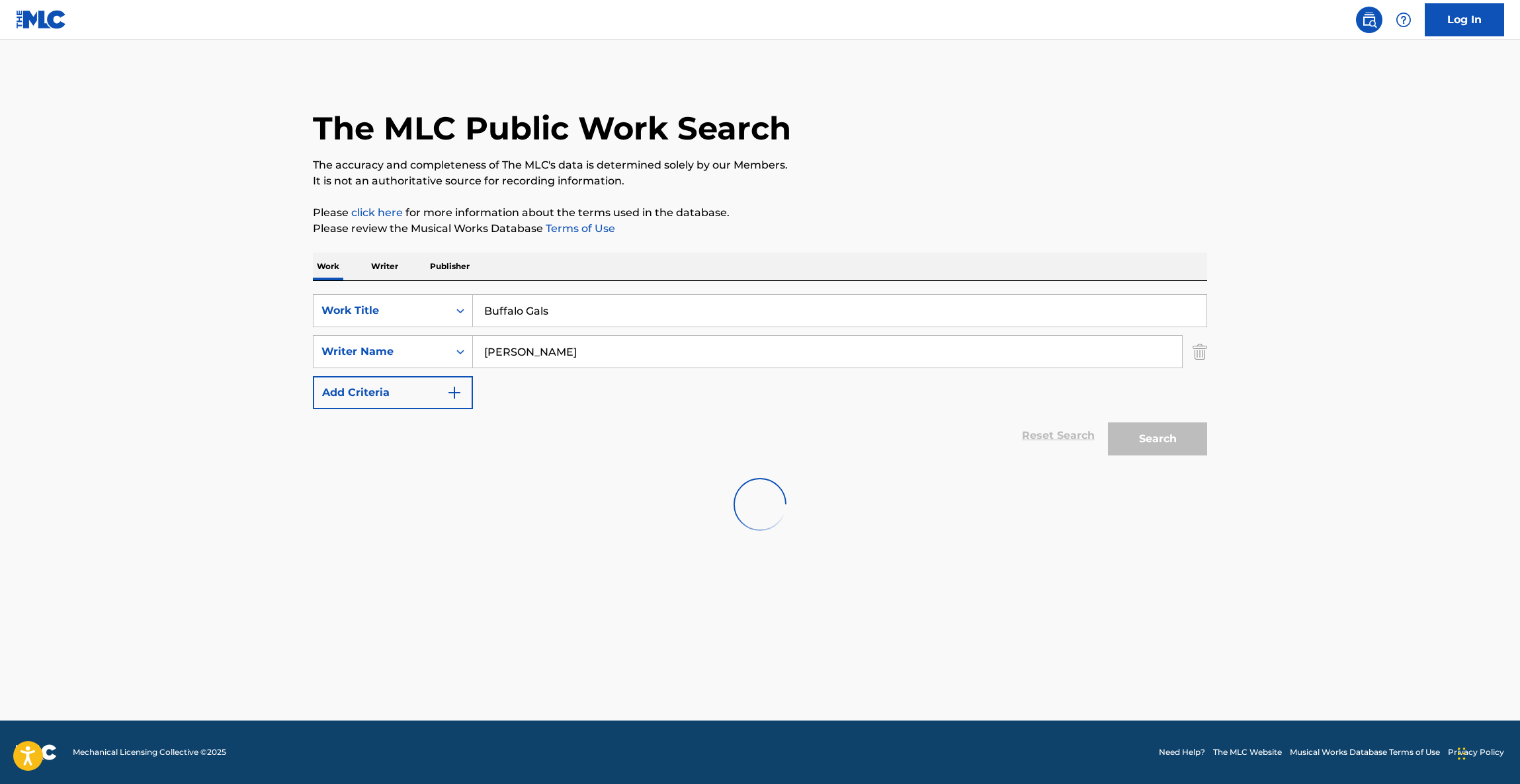
click at [828, 490] on div at bounding box center [760, 504] width 894 height 85
click at [1427, 430] on main "The MLC Public Work Search The accuracy and completeness of The MLC's data is d…" at bounding box center [760, 380] width 1520 height 681
click at [1427, 431] on main "The MLC Public Work Search The accuracy and completeness of The MLC's data is d…" at bounding box center [760, 380] width 1520 height 681
click at [1427, 432] on main "The MLC Public Work Search The accuracy and completeness of The MLC's data is d…" at bounding box center [760, 380] width 1520 height 681
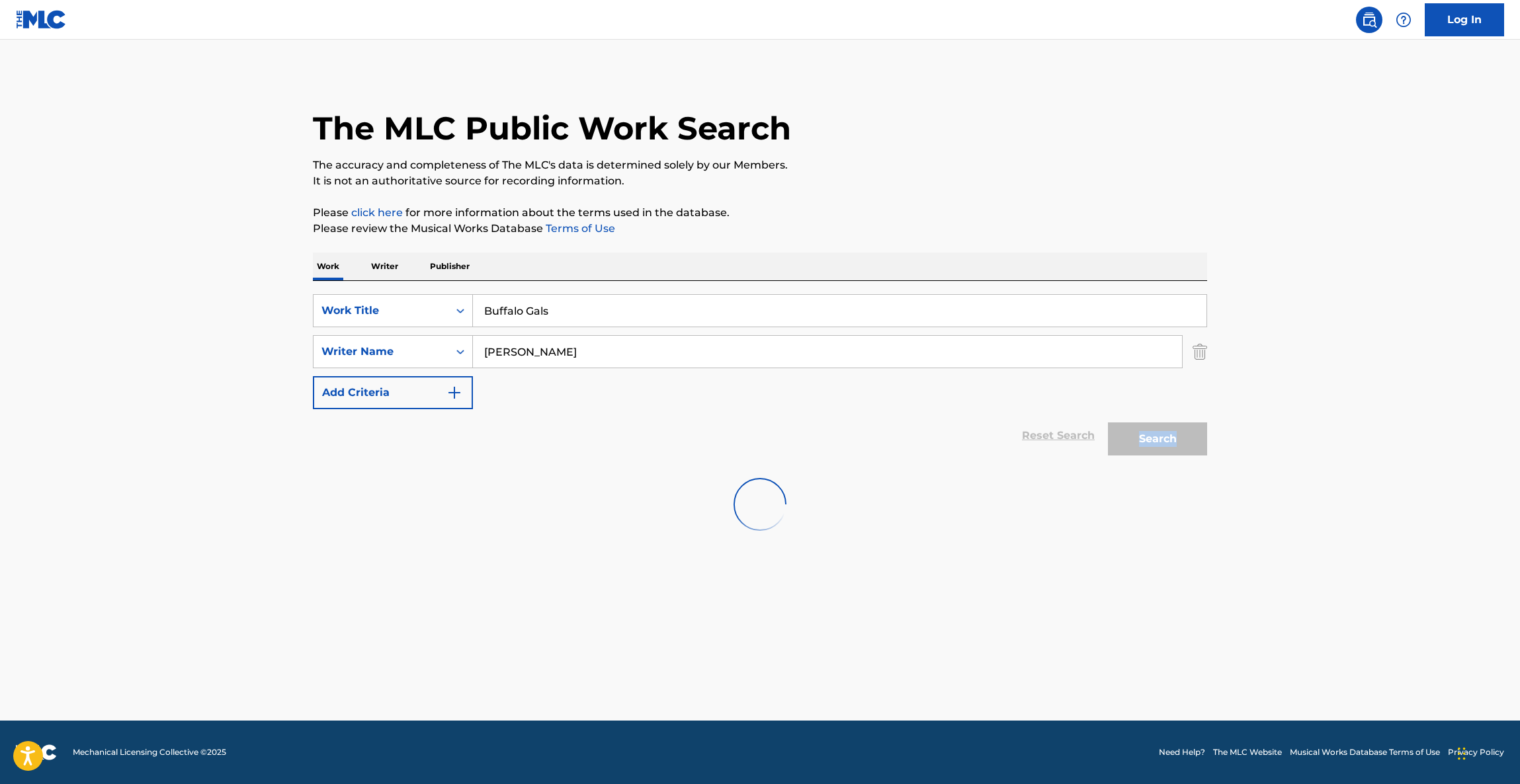
click at [1427, 432] on main "The MLC Public Work Search The accuracy and completeness of The MLC's data is d…" at bounding box center [760, 380] width 1520 height 681
click at [1427, 434] on main "The MLC Public Work Search The accuracy and completeness of The MLC's data is d…" at bounding box center [760, 380] width 1520 height 681
click at [1424, 435] on main "The MLC Public Work Search The accuracy and completeness of The MLC's data is d…" at bounding box center [760, 380] width 1520 height 681
click at [1419, 436] on main "The MLC Public Work Search The accuracy and completeness of The MLC's data is d…" at bounding box center [760, 380] width 1520 height 681
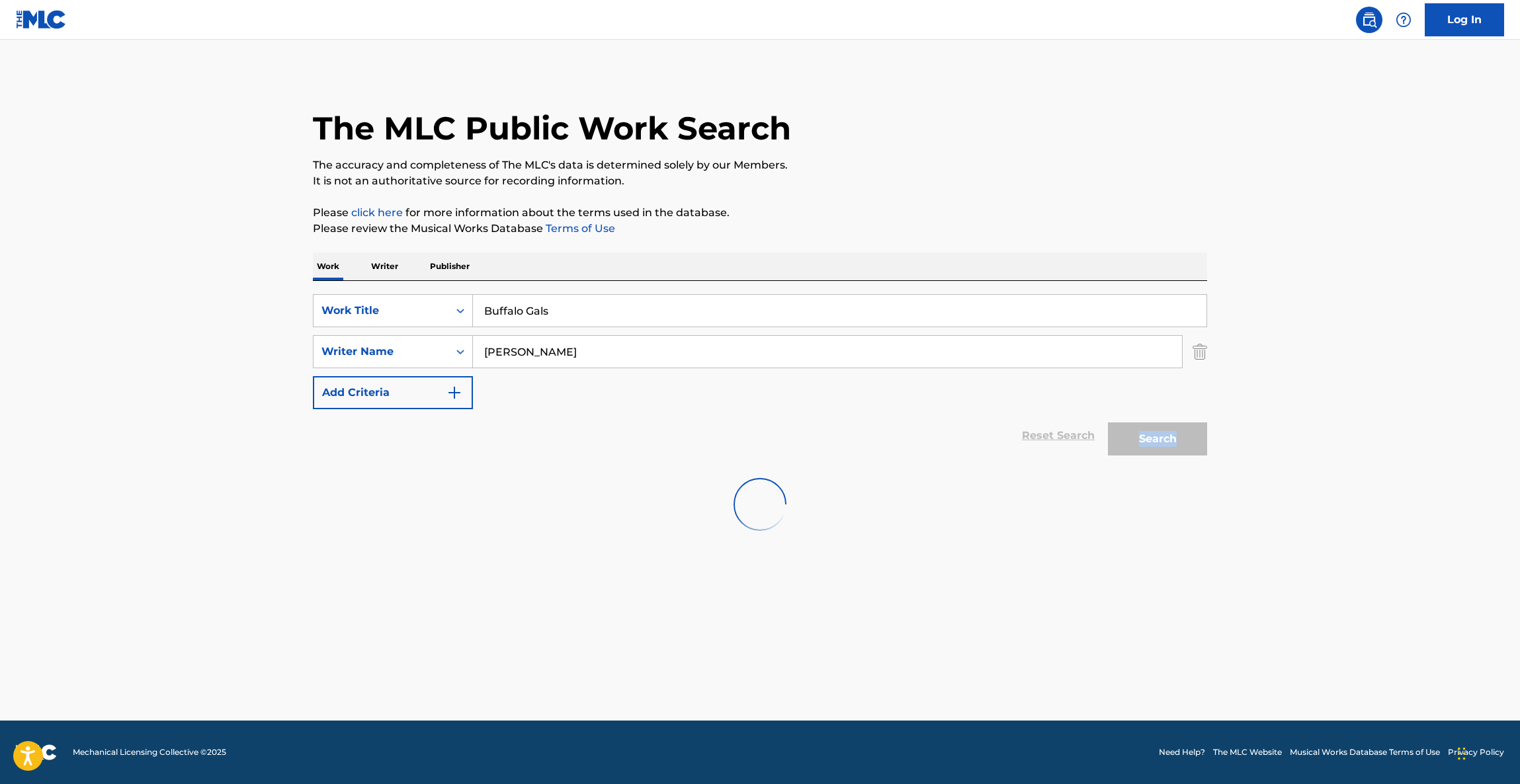
click at [1419, 436] on main "The MLC Public Work Search The accuracy and completeness of The MLC's data is d…" at bounding box center [760, 380] width 1520 height 681
click at [1417, 438] on main "The MLC Public Work Search The accuracy and completeness of The MLC's data is d…" at bounding box center [760, 380] width 1520 height 681
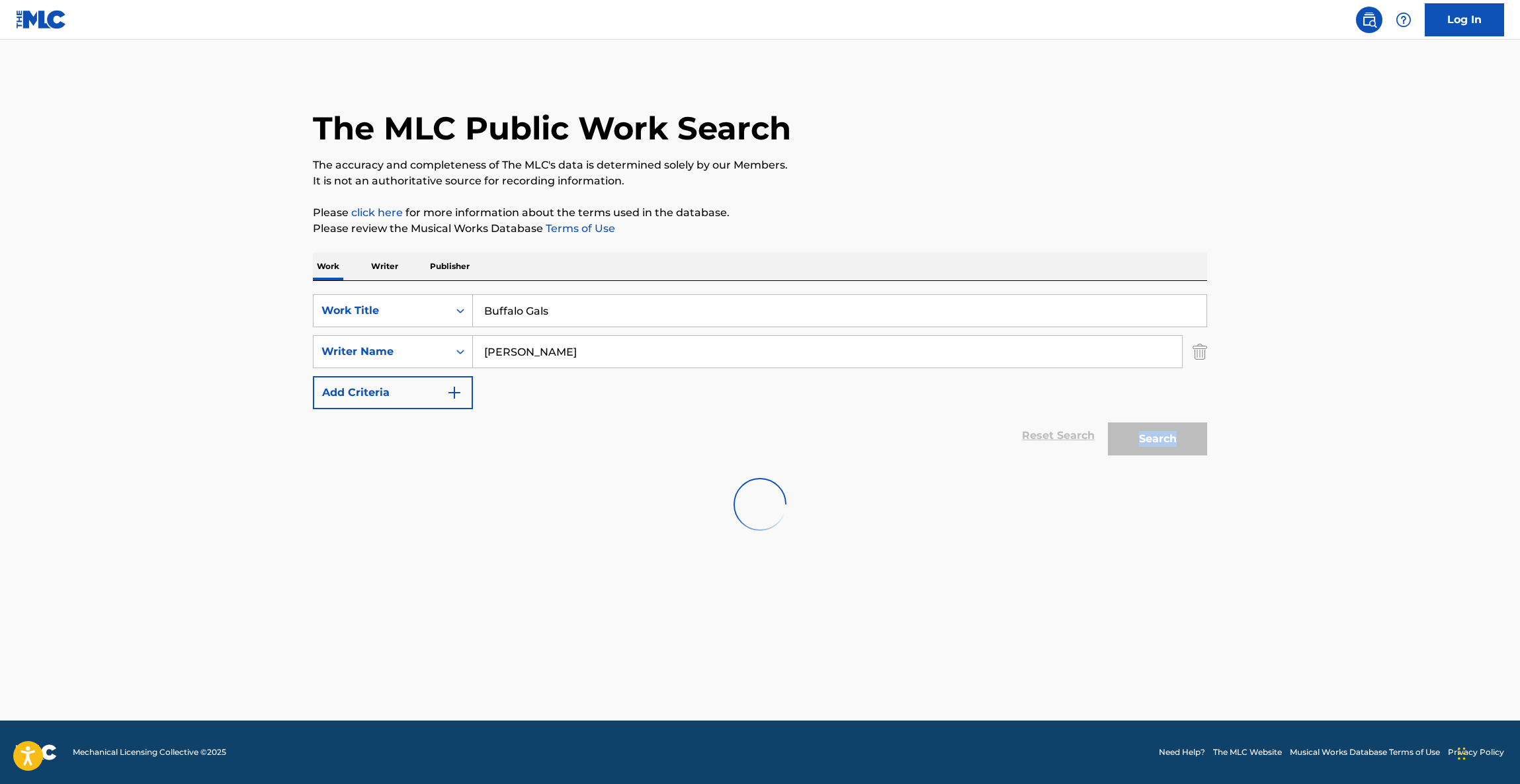
click at [1417, 438] on main "The MLC Public Work Search The accuracy and completeness of The MLC's data is d…" at bounding box center [760, 380] width 1520 height 681
drag, startPoint x: 1415, startPoint y: 439, endPoint x: 1369, endPoint y: 451, distance: 47.5
click at [1413, 440] on main "The MLC Public Work Search The accuracy and completeness of The MLC's data is d…" at bounding box center [760, 380] width 1520 height 681
click at [1352, 451] on main "The MLC Public Work Search The accuracy and completeness of The MLC's data is d…" at bounding box center [760, 380] width 1520 height 681
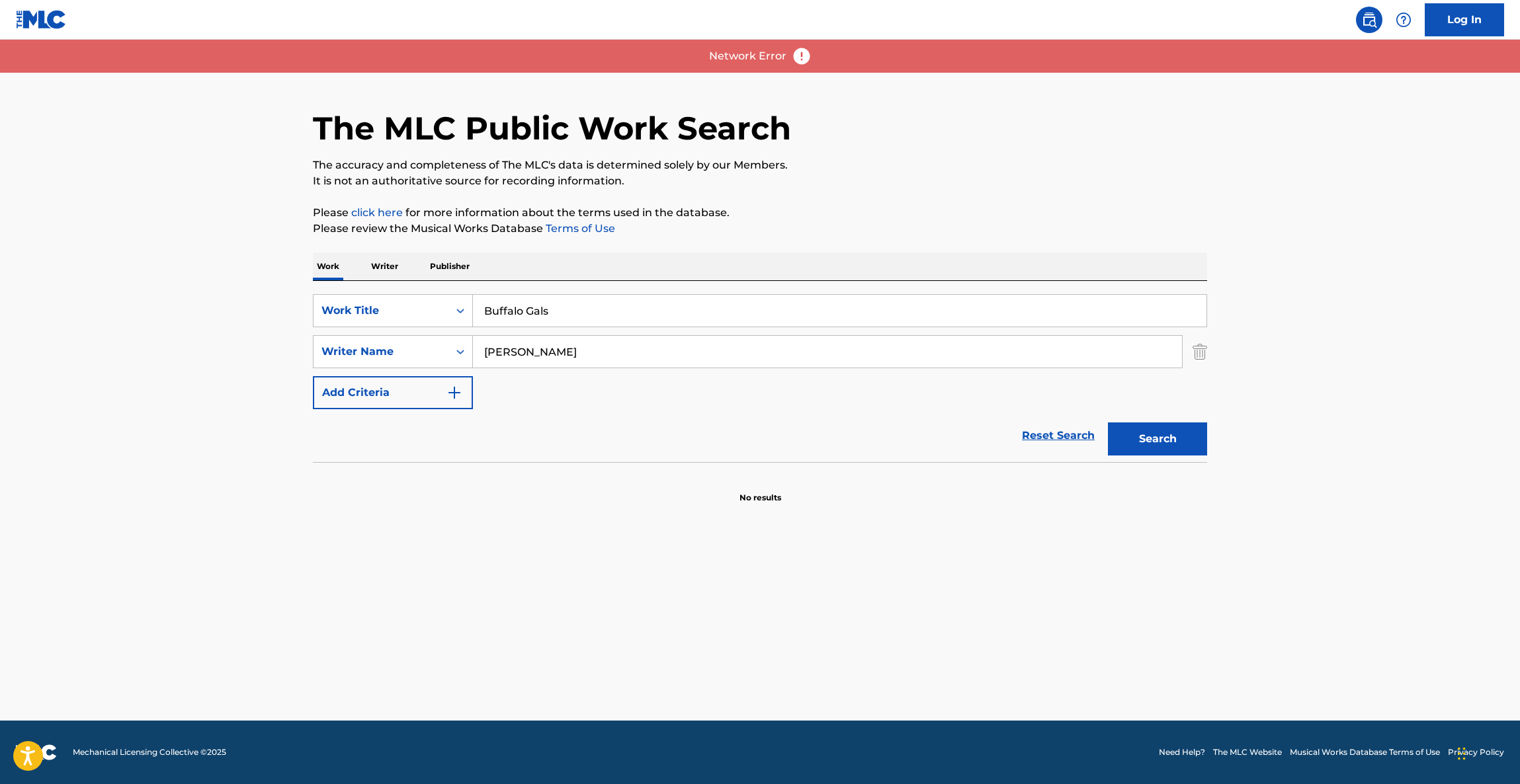
click at [1363, 432] on main "The MLC Public Work Search The accuracy and completeness of The MLC's data is d…" at bounding box center [760, 380] width 1520 height 681
click at [1363, 426] on main "The MLC Public Work Search The accuracy and completeness of The MLC's data is d…" at bounding box center [760, 380] width 1520 height 681
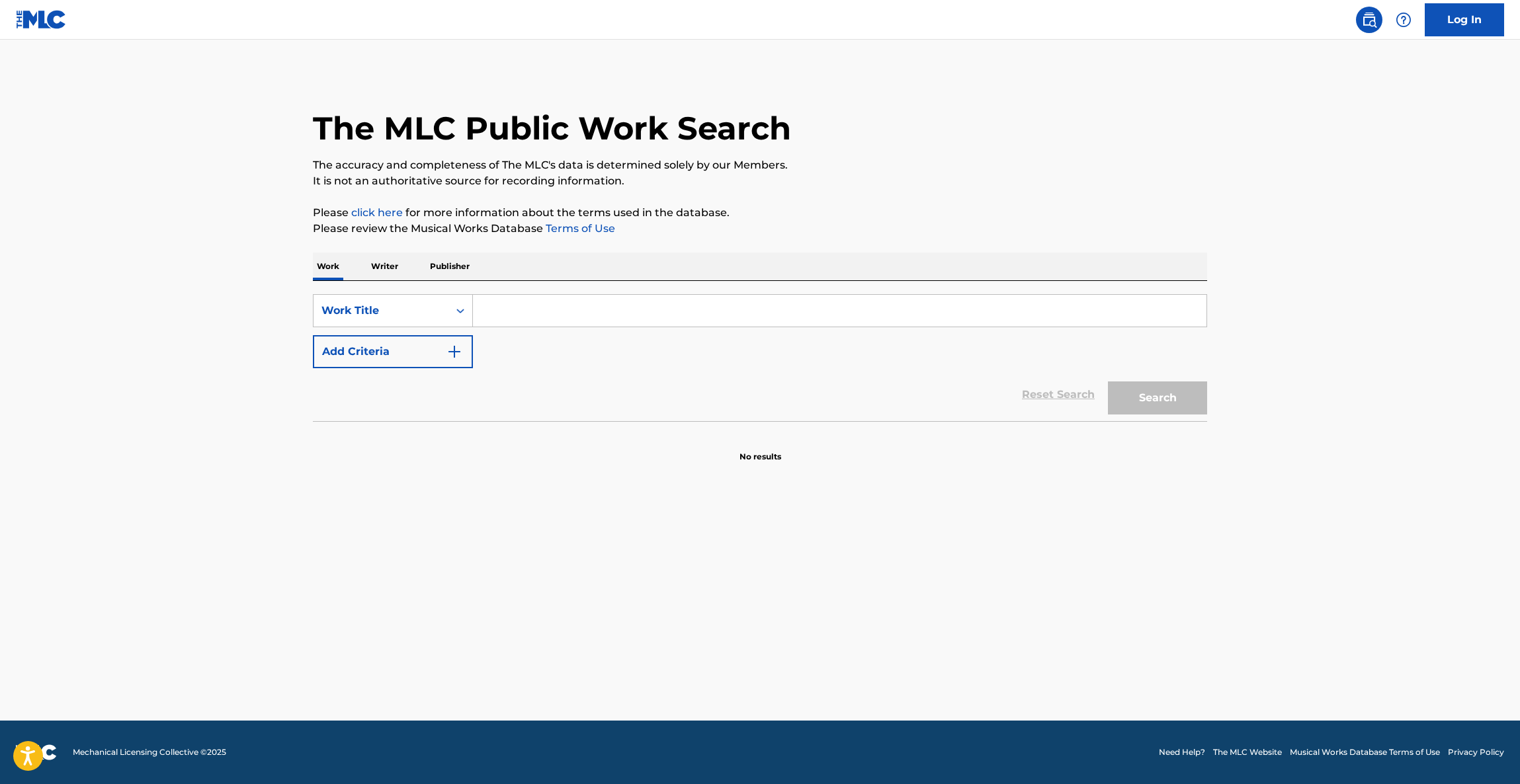
click at [612, 312] on input "Search Form" at bounding box center [839, 310] width 733 height 32
click at [415, 339] on button "Add Criteria" at bounding box center [393, 351] width 160 height 33
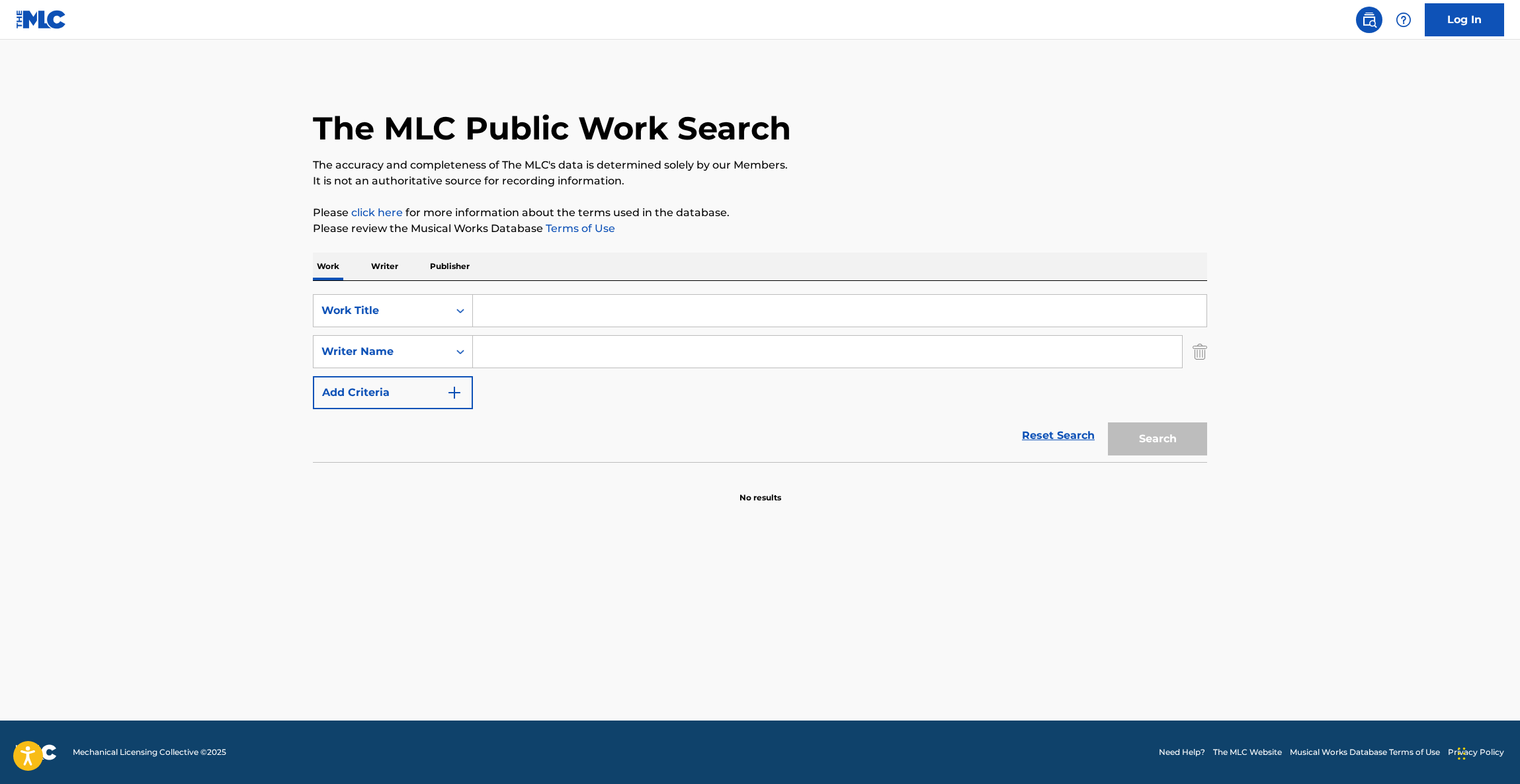
click at [509, 356] on input "Search Form" at bounding box center [827, 351] width 709 height 32
paste input "Horn"
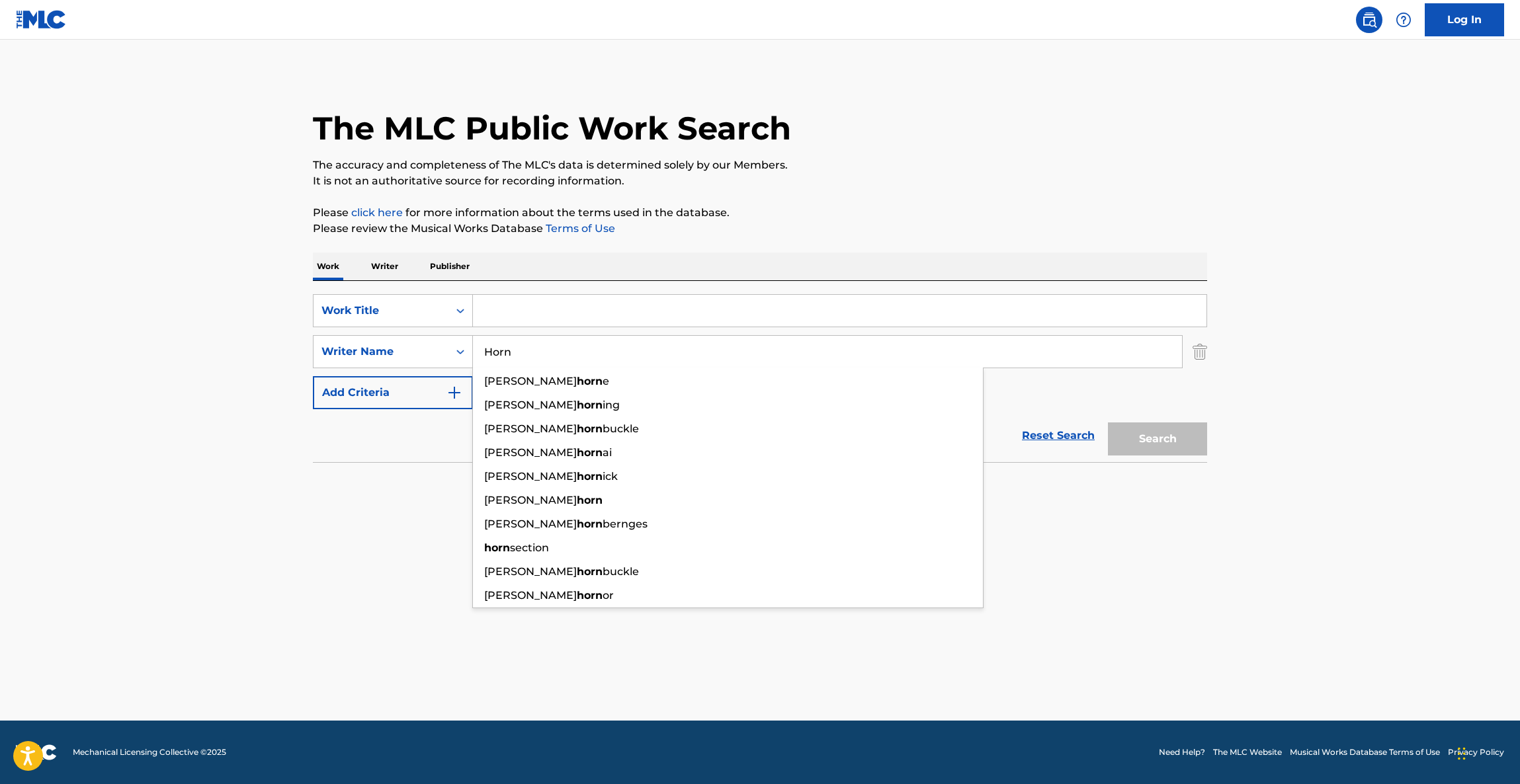
type input "Horn"
drag, startPoint x: 497, startPoint y: 305, endPoint x: 521, endPoint y: 323, distance: 30.0
click at [498, 305] on input "Search Form" at bounding box center [839, 310] width 733 height 32
paste input "Buffalo Gals"
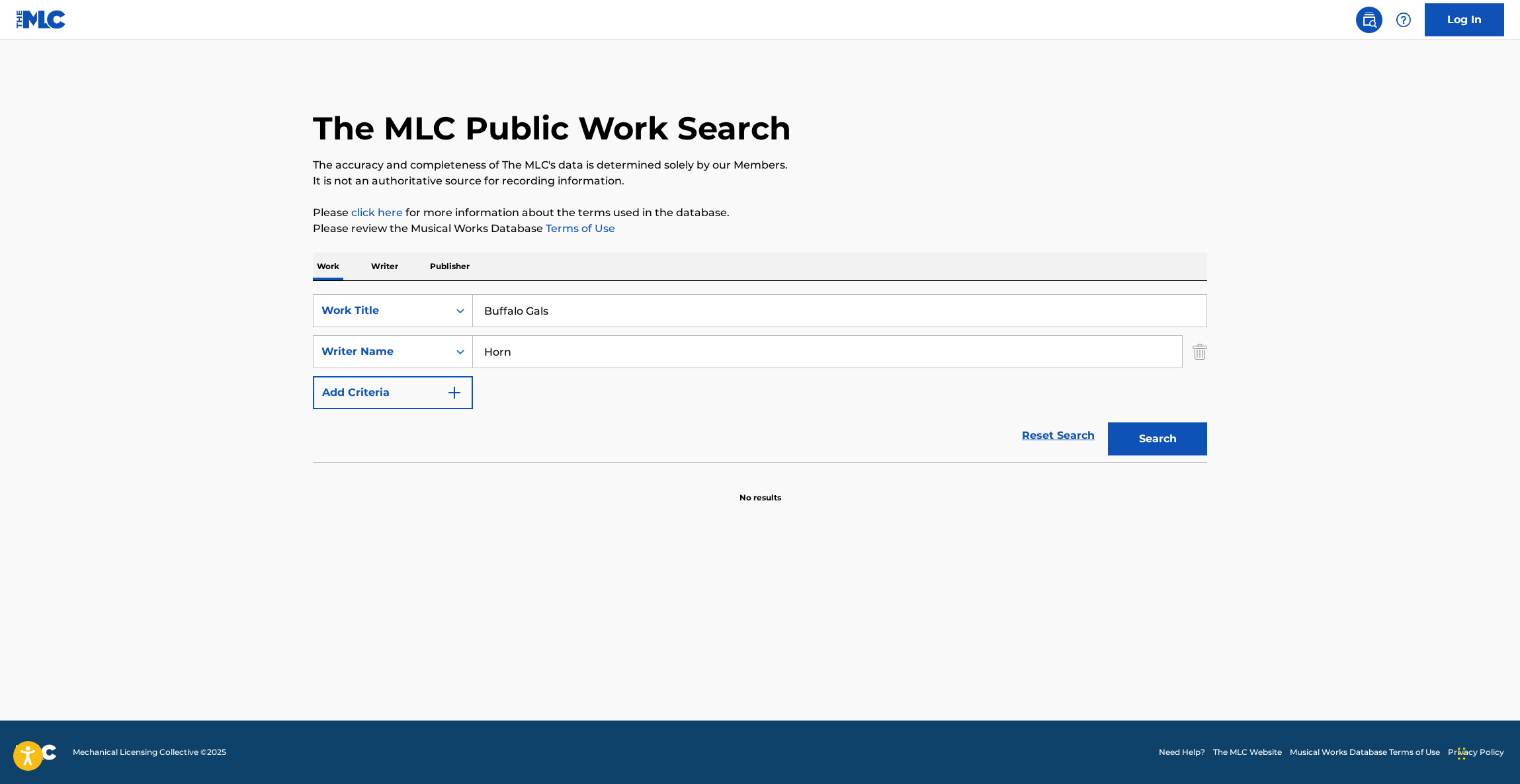
type input "Buffalo Gals"
click at [1171, 434] on button "Search" at bounding box center [1157, 439] width 100 height 33
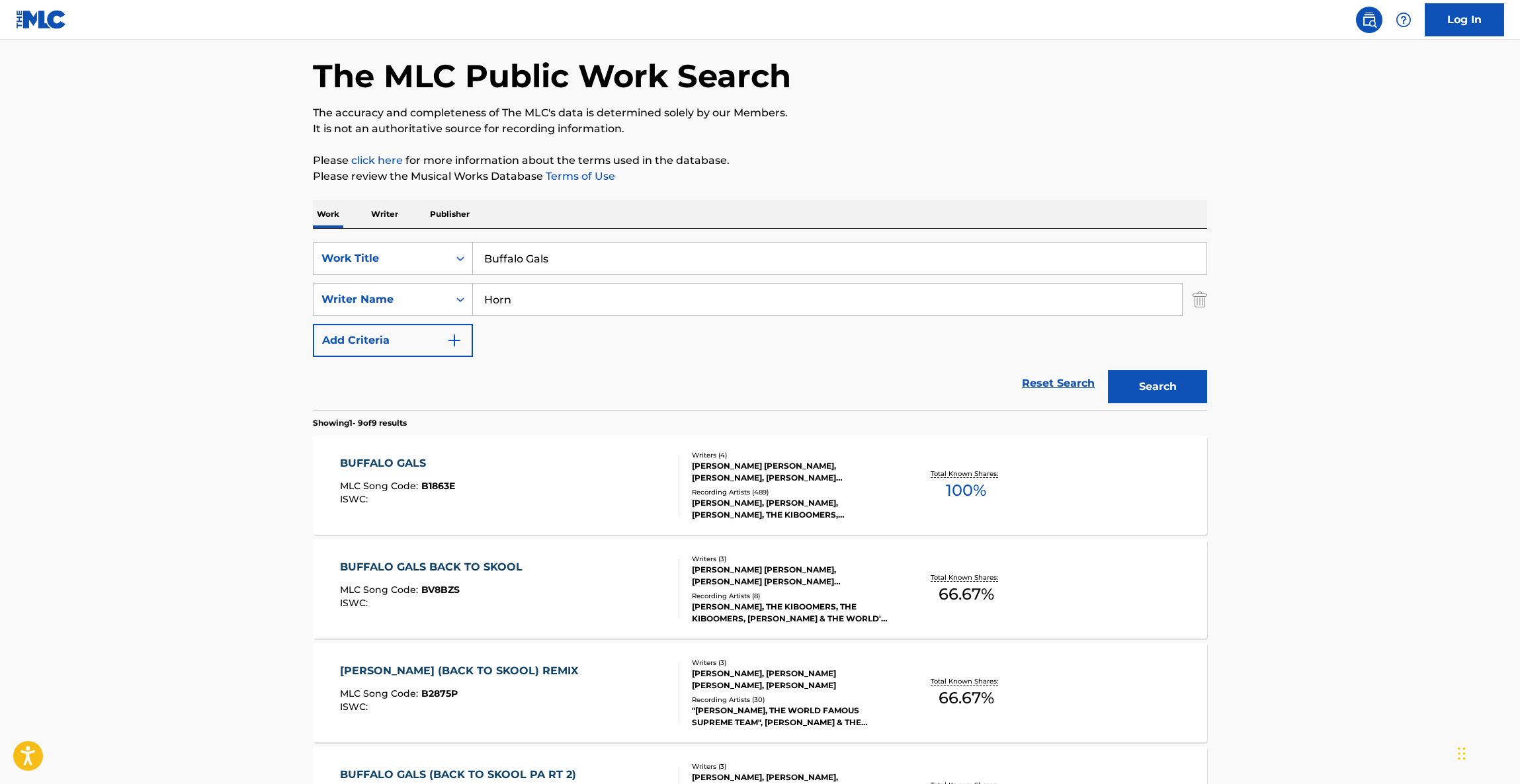
scroll to position [100, 0]
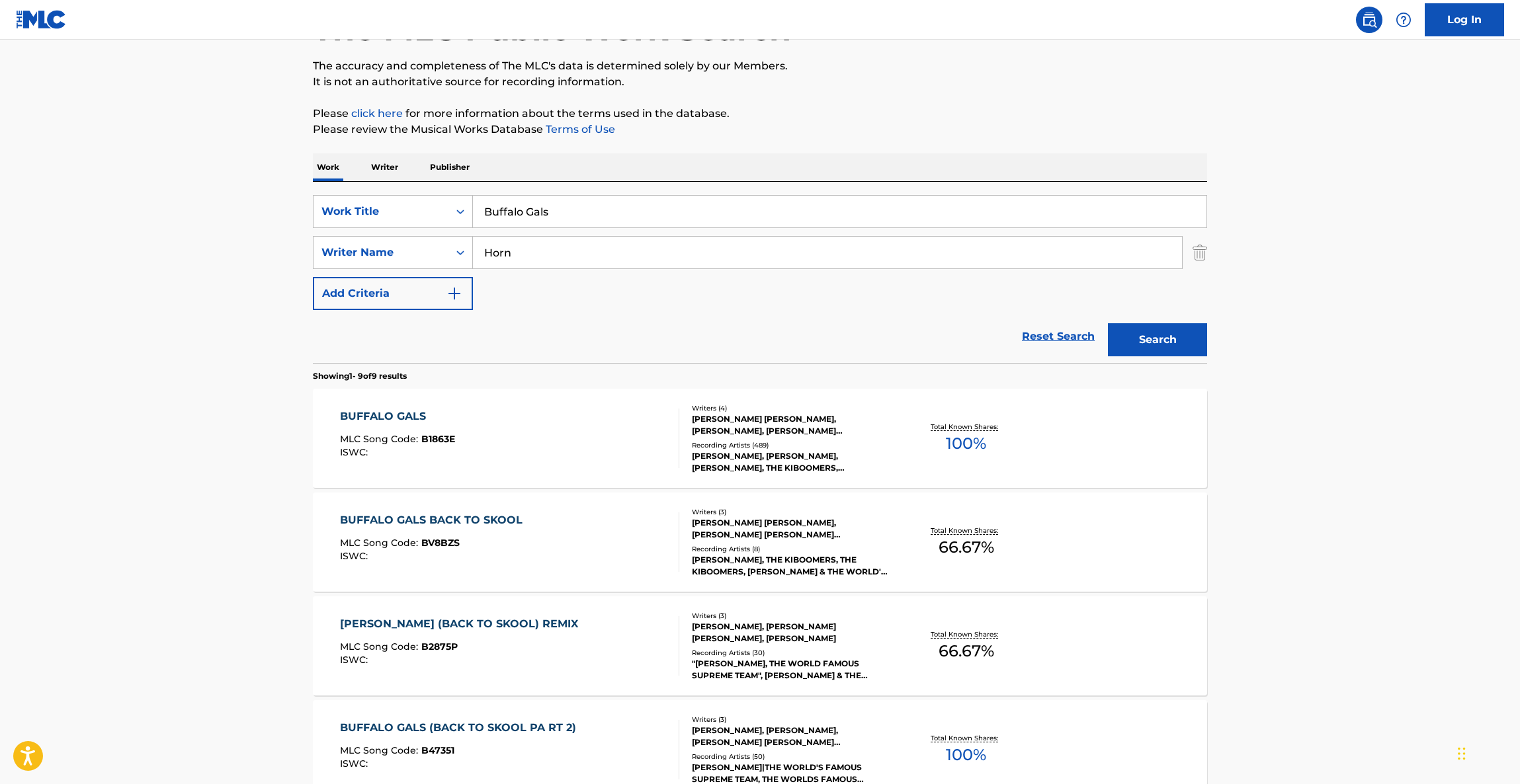
click at [1267, 472] on main "The MLC Public Work Search The accuracy and completeness of The MLC's data is d…" at bounding box center [760, 663] width 1520 height 1447
click at [388, 420] on div "BUFFALO GALS" at bounding box center [397, 417] width 115 height 16
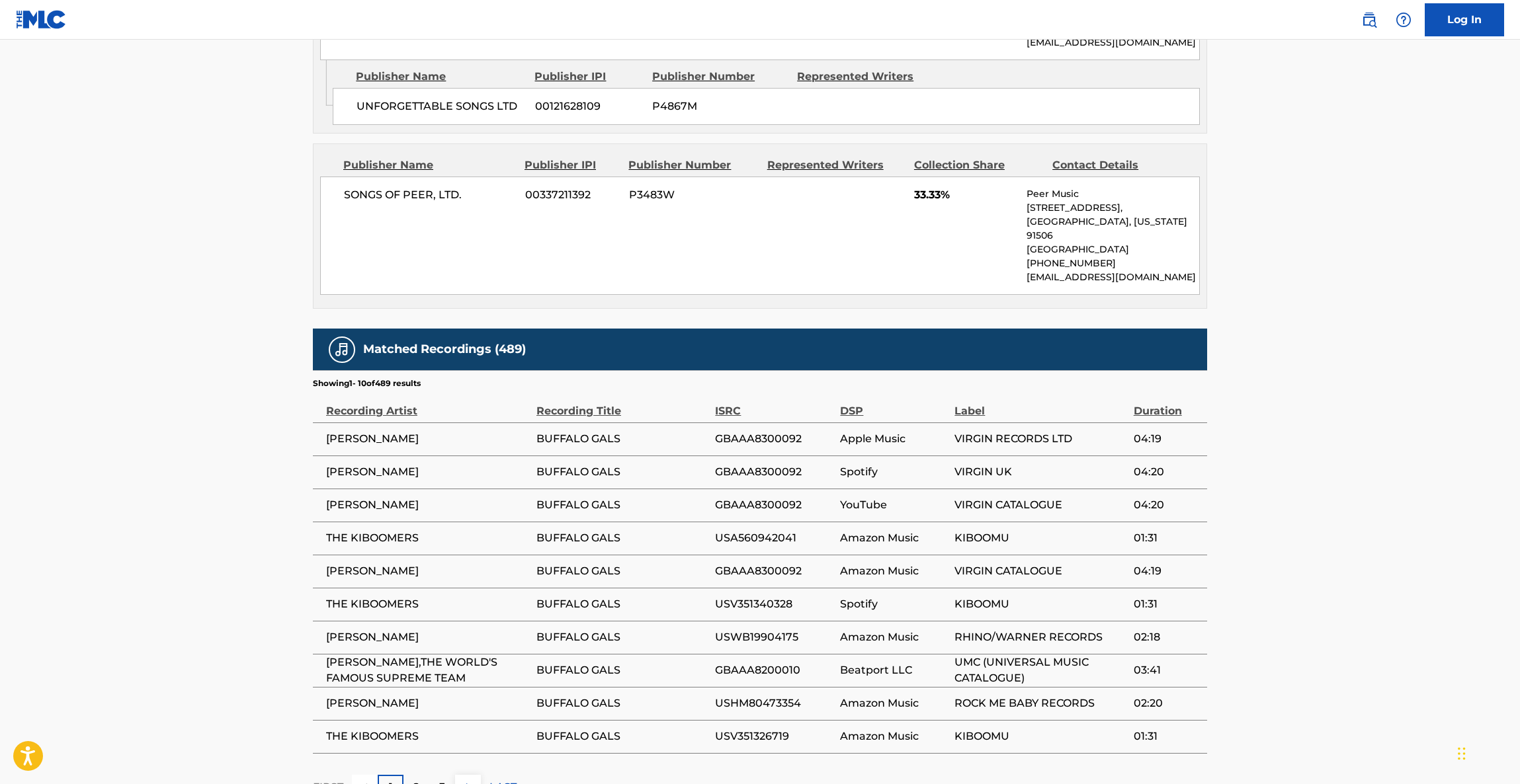
scroll to position [1254, 0]
